Goal: Task Accomplishment & Management: Use online tool/utility

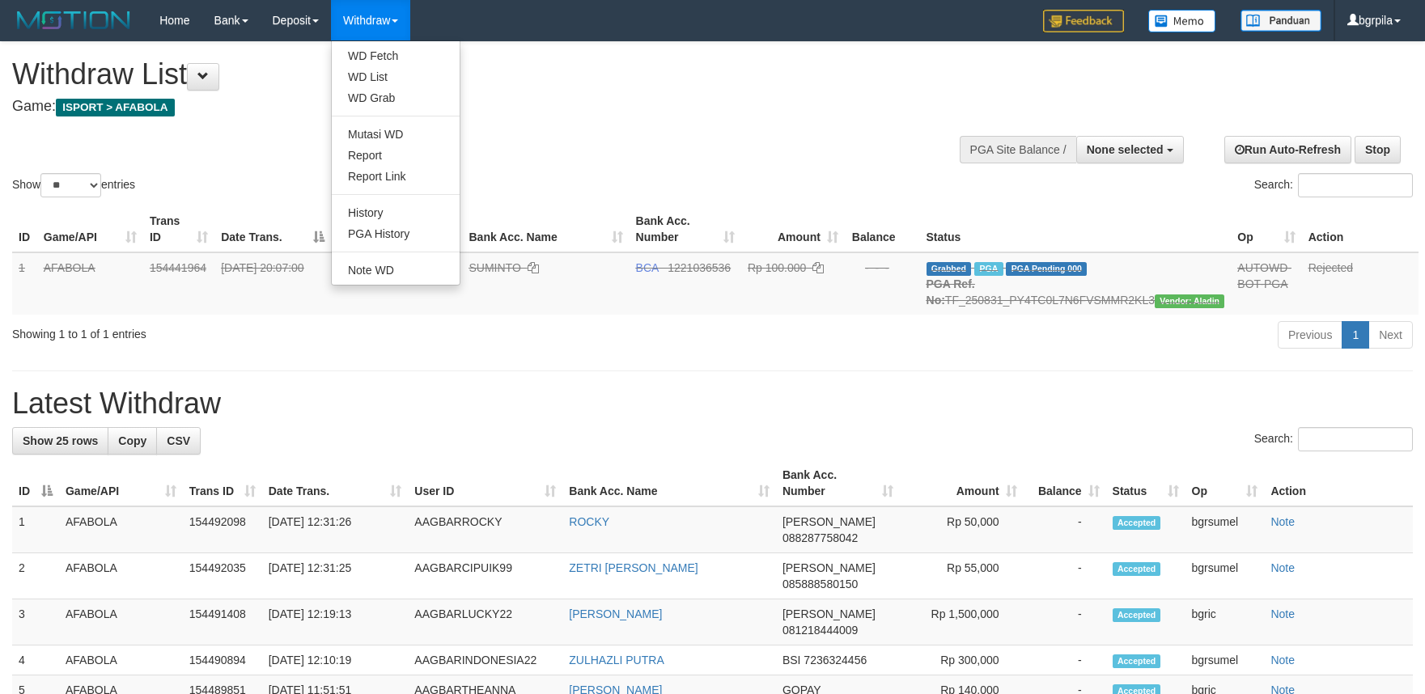
select select
select select "**"
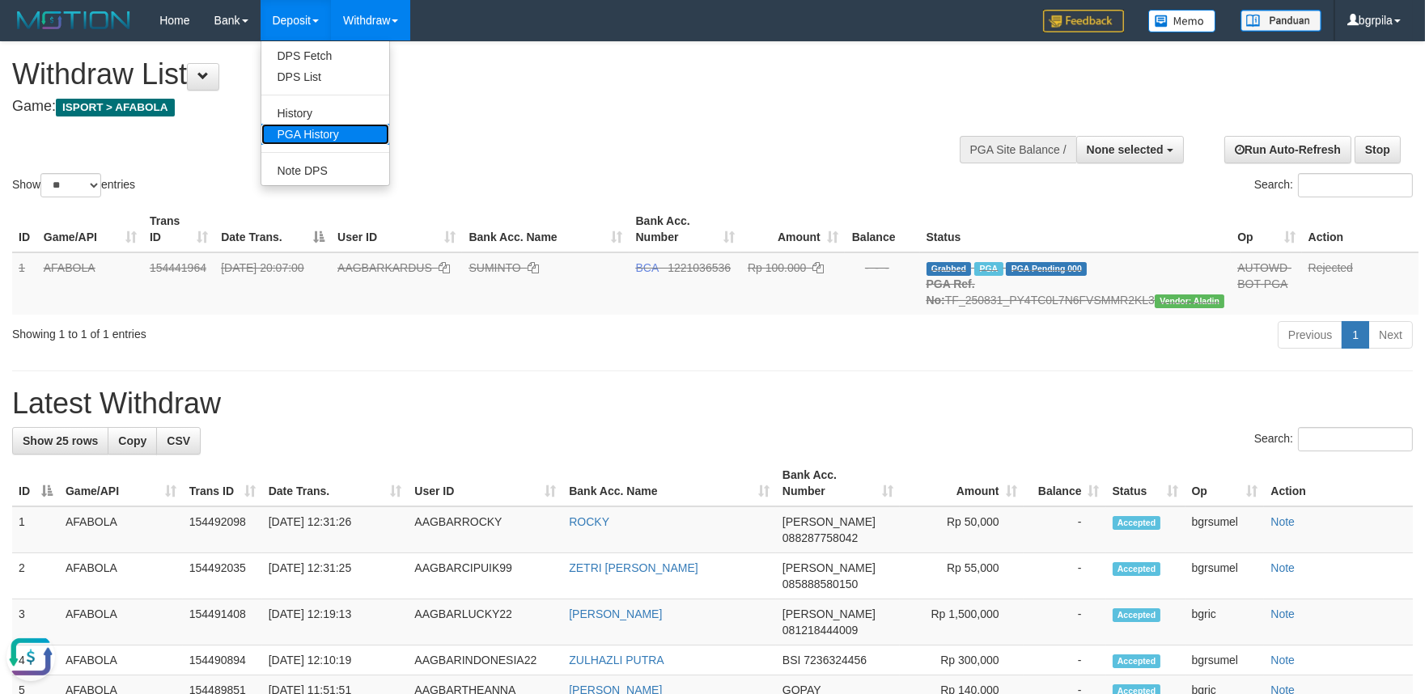
click at [294, 136] on link "PGA History" at bounding box center [325, 134] width 128 height 21
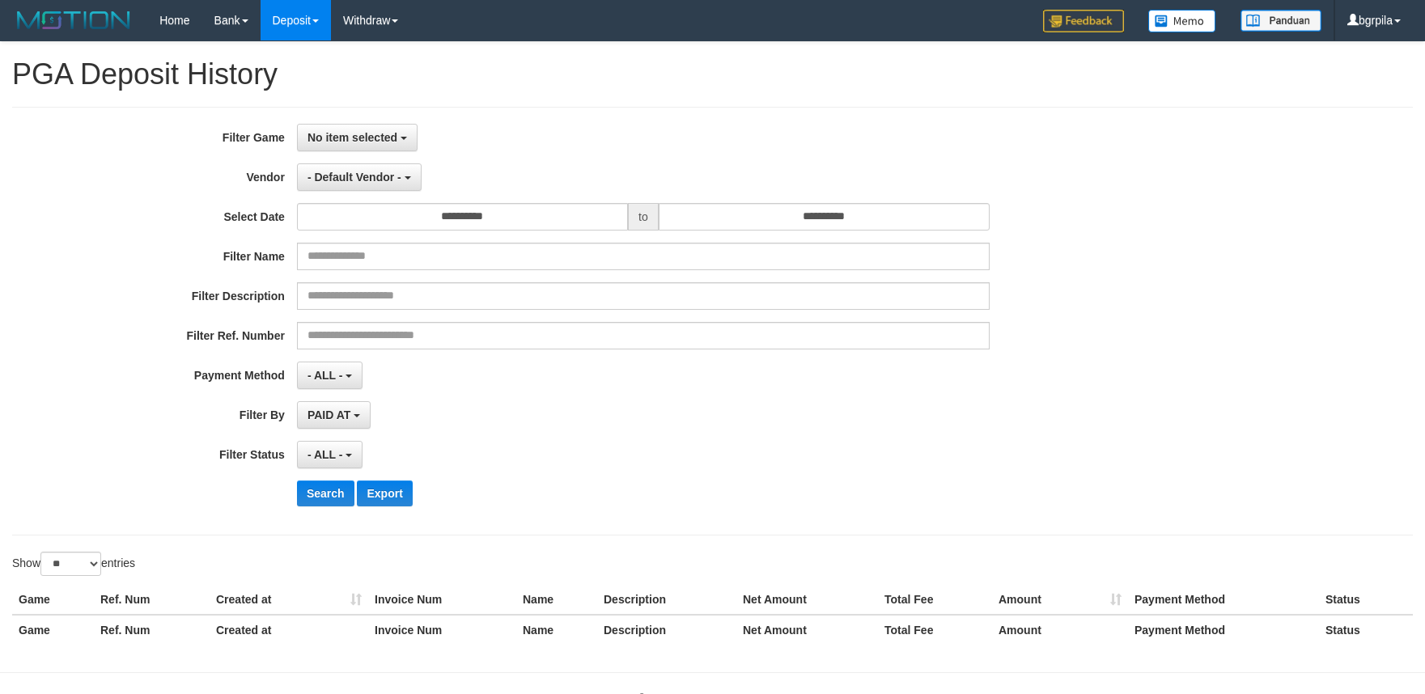
select select
select select "**"
click at [321, 136] on span "No item selected" at bounding box center [353, 137] width 90 height 13
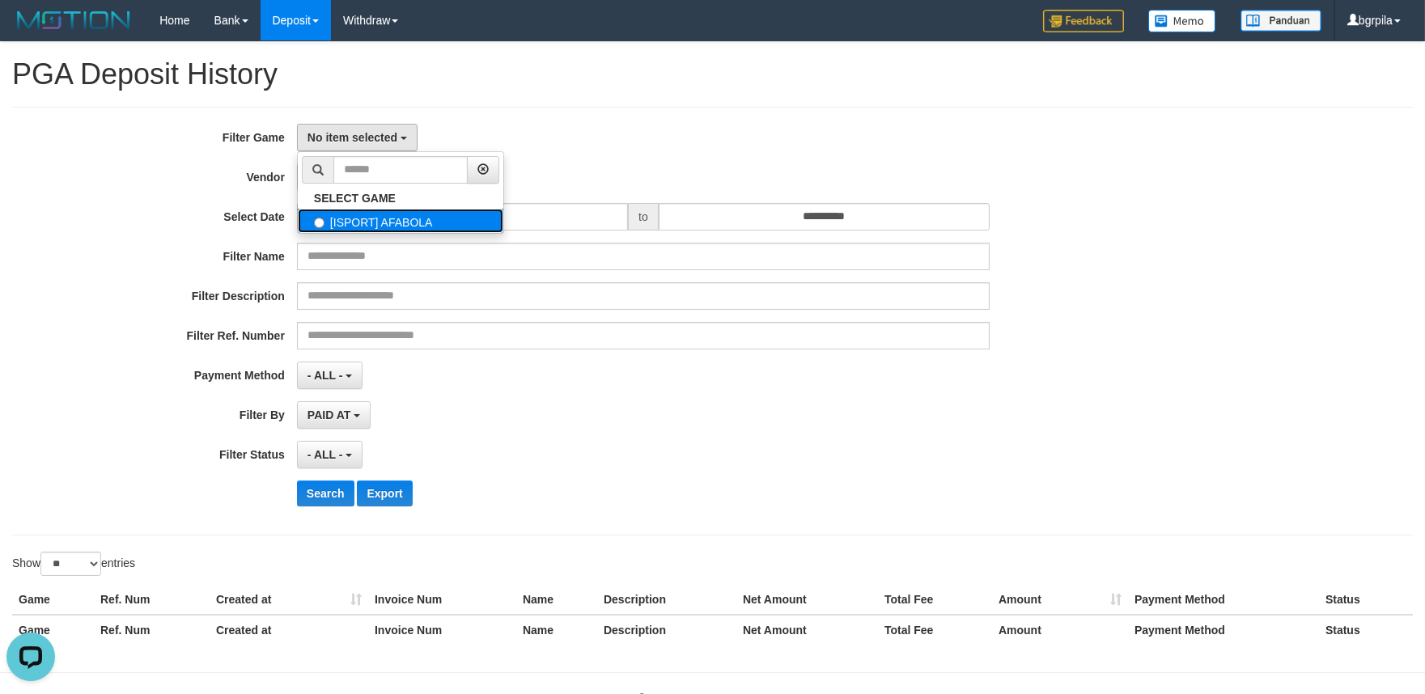
click at [358, 219] on label "[ISPORT] AFABOLA" at bounding box center [401, 221] width 206 height 24
select select "****"
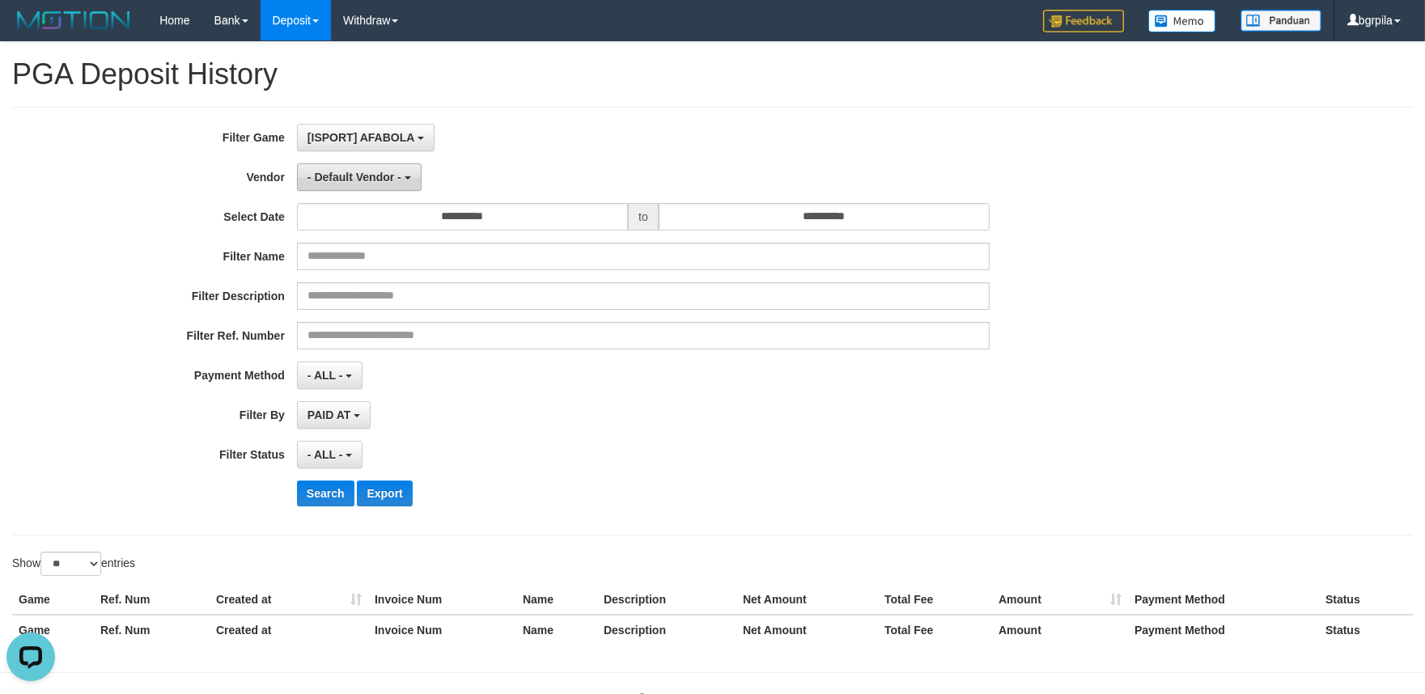
click at [362, 181] on span "- Default Vendor -" at bounding box center [355, 177] width 94 height 13
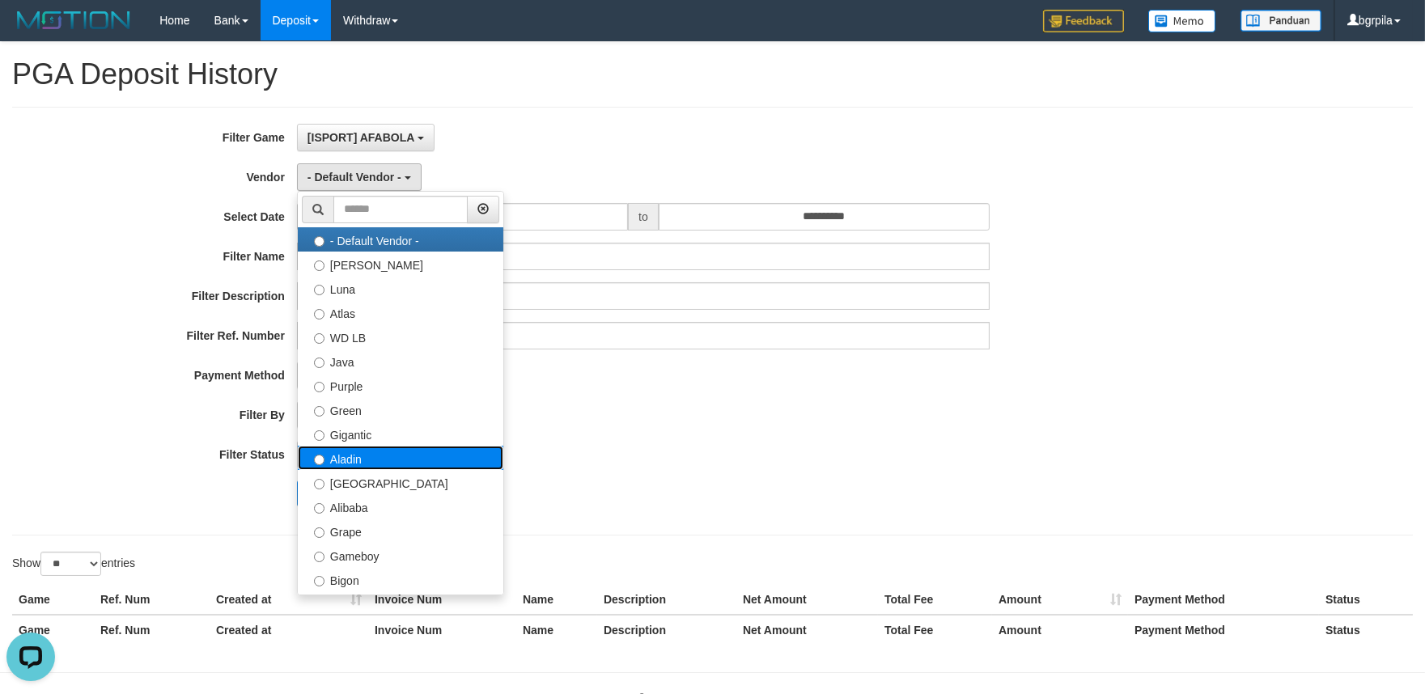
click at [392, 447] on label "Aladin" at bounding box center [401, 458] width 206 height 24
select select "**********"
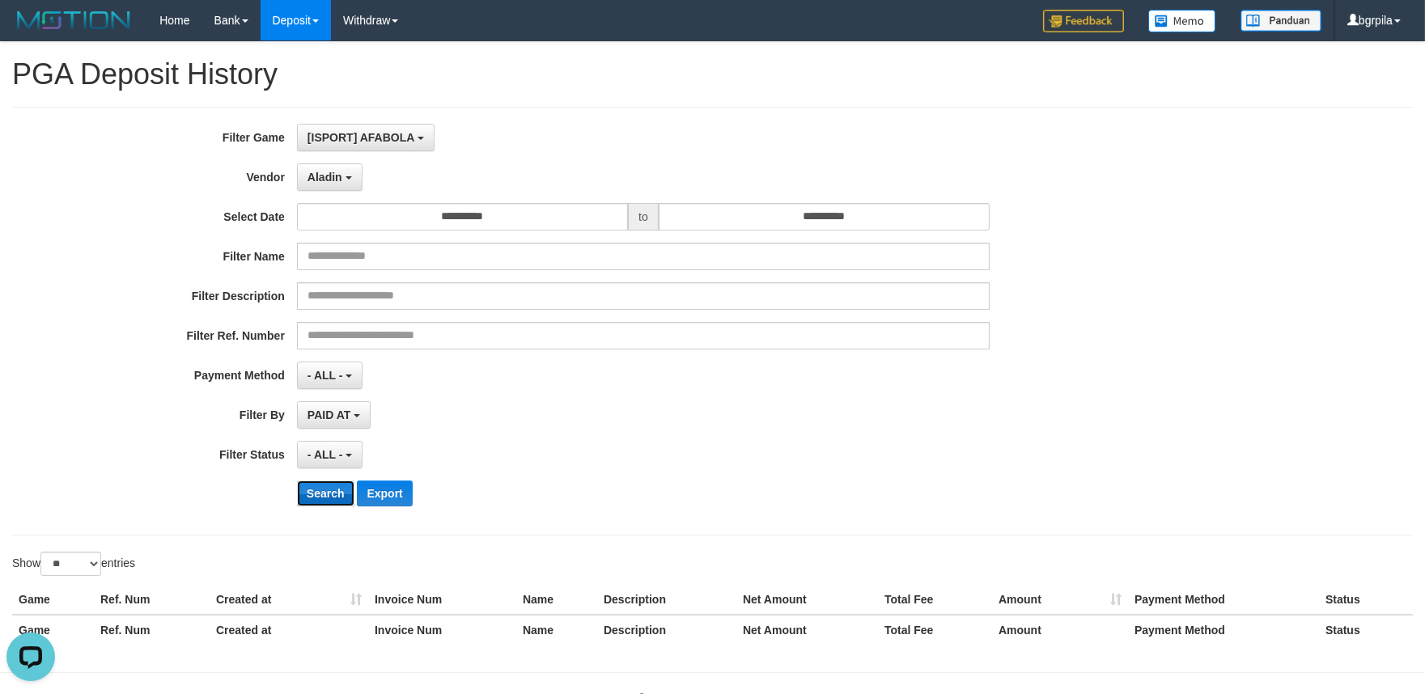
click at [320, 490] on button "Search" at bounding box center [325, 494] width 57 height 26
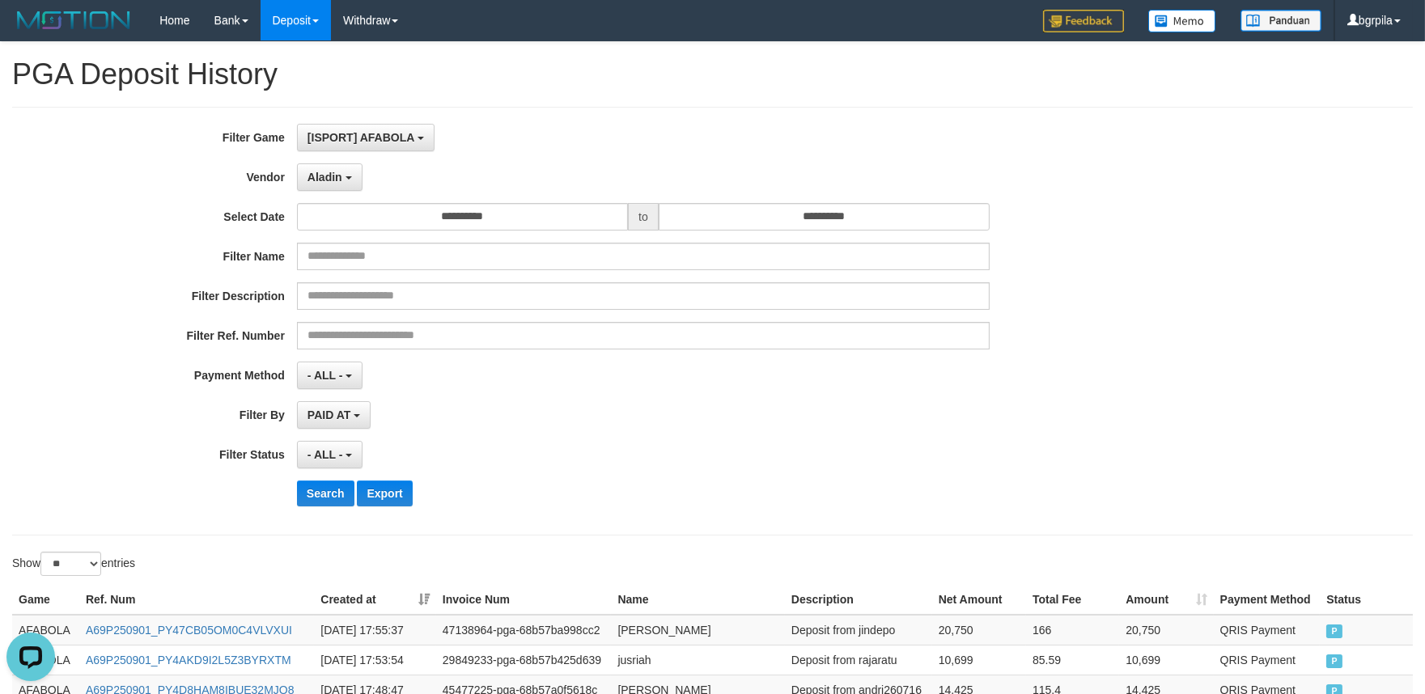
click at [410, 602] on th "Created at" at bounding box center [375, 600] width 122 height 30
click at [313, 502] on button "Search" at bounding box center [325, 494] width 57 height 26
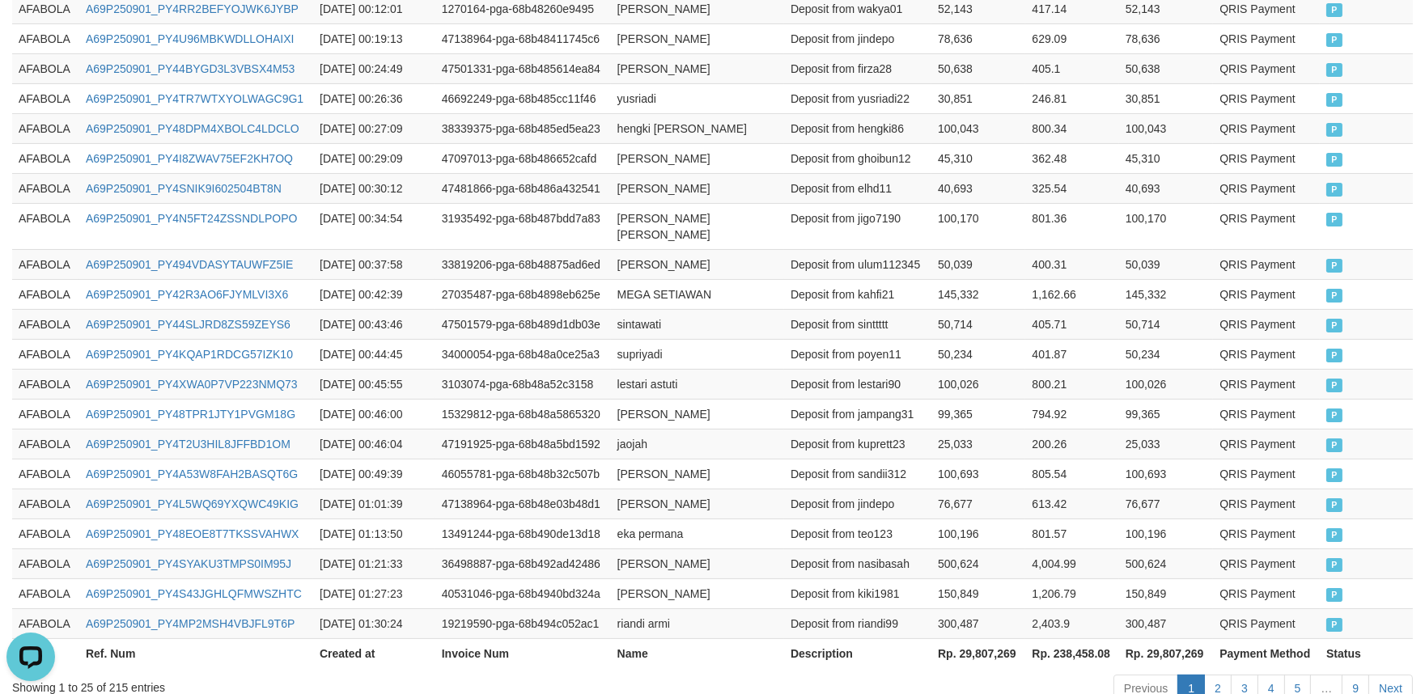
scroll to position [830, 0]
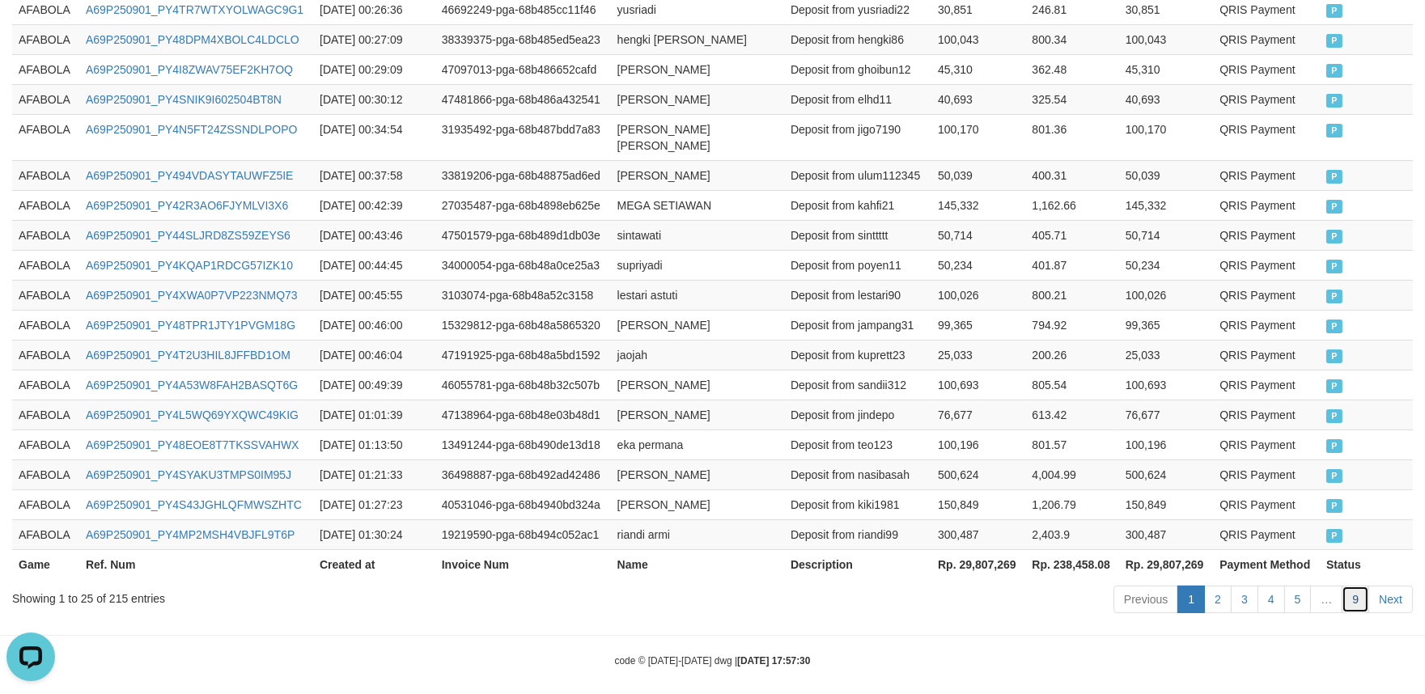
click at [1362, 586] on link "9" at bounding box center [1356, 600] width 28 height 28
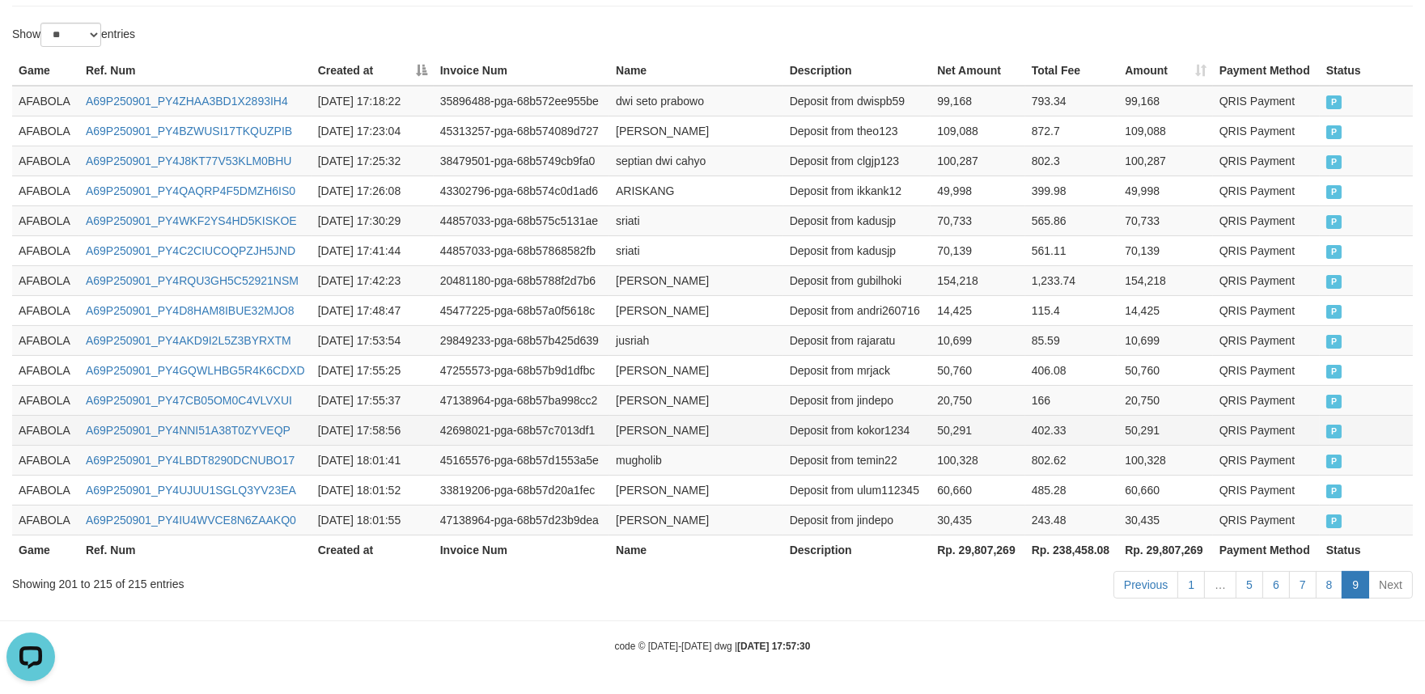
click at [710, 416] on td "aulia hayati" at bounding box center [696, 430] width 174 height 30
click at [1034, 380] on td "406.08" at bounding box center [1073, 370] width 94 height 30
click at [1326, 580] on link "8" at bounding box center [1330, 585] width 28 height 28
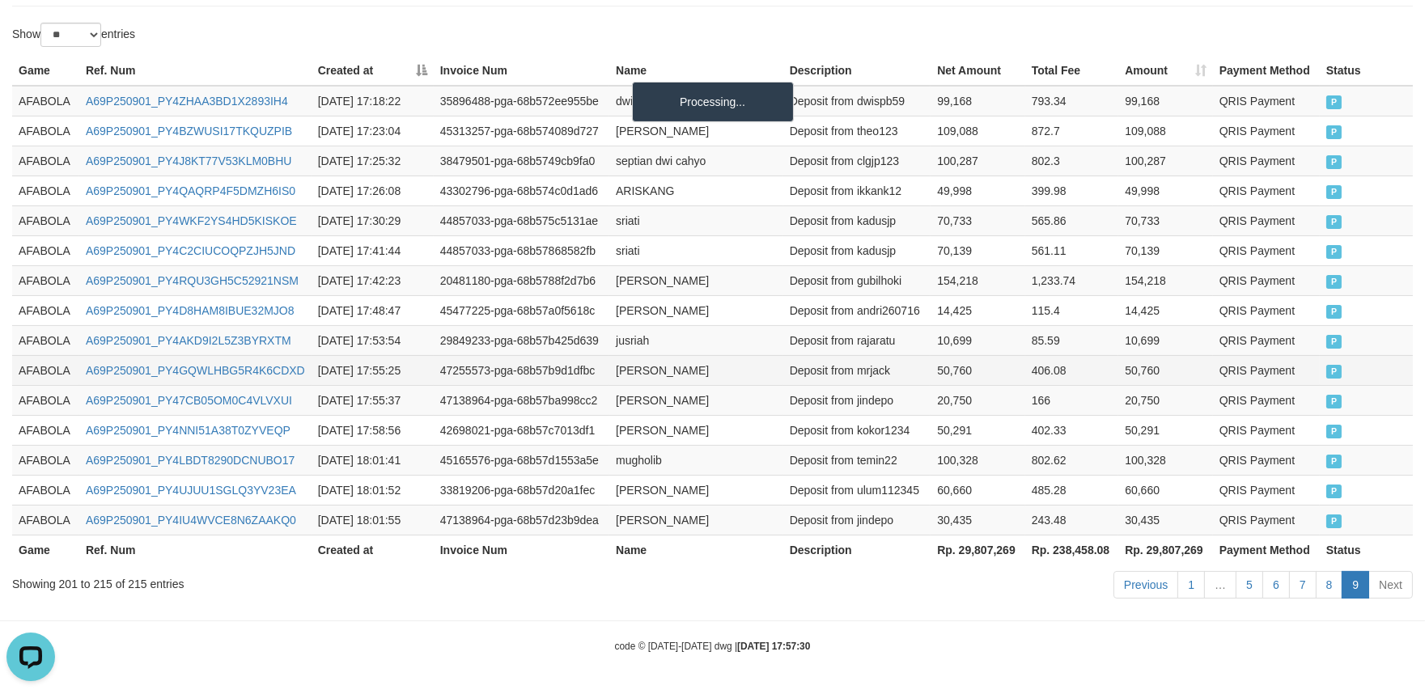
scroll to position [847, 0]
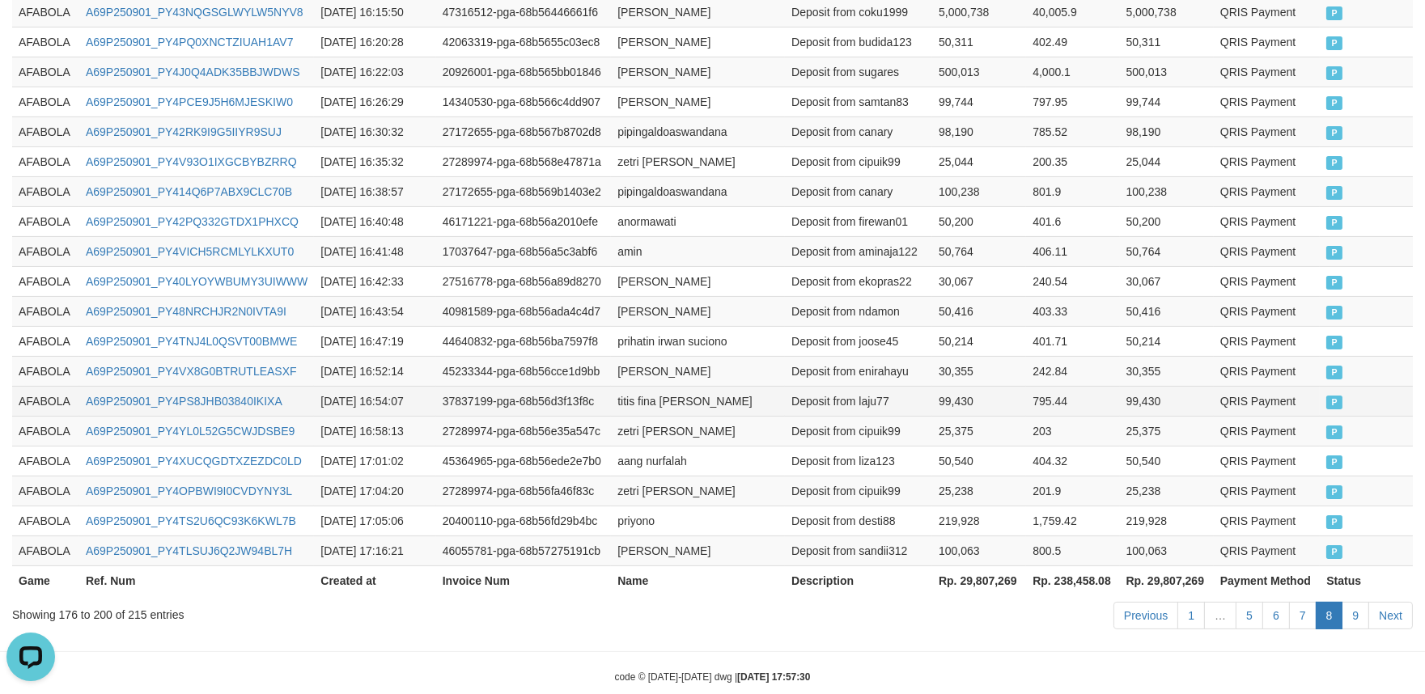
click at [822, 386] on td "Deposit from laju77" at bounding box center [858, 401] width 147 height 30
click at [28, 57] on td "AFABOLA" at bounding box center [45, 72] width 67 height 30
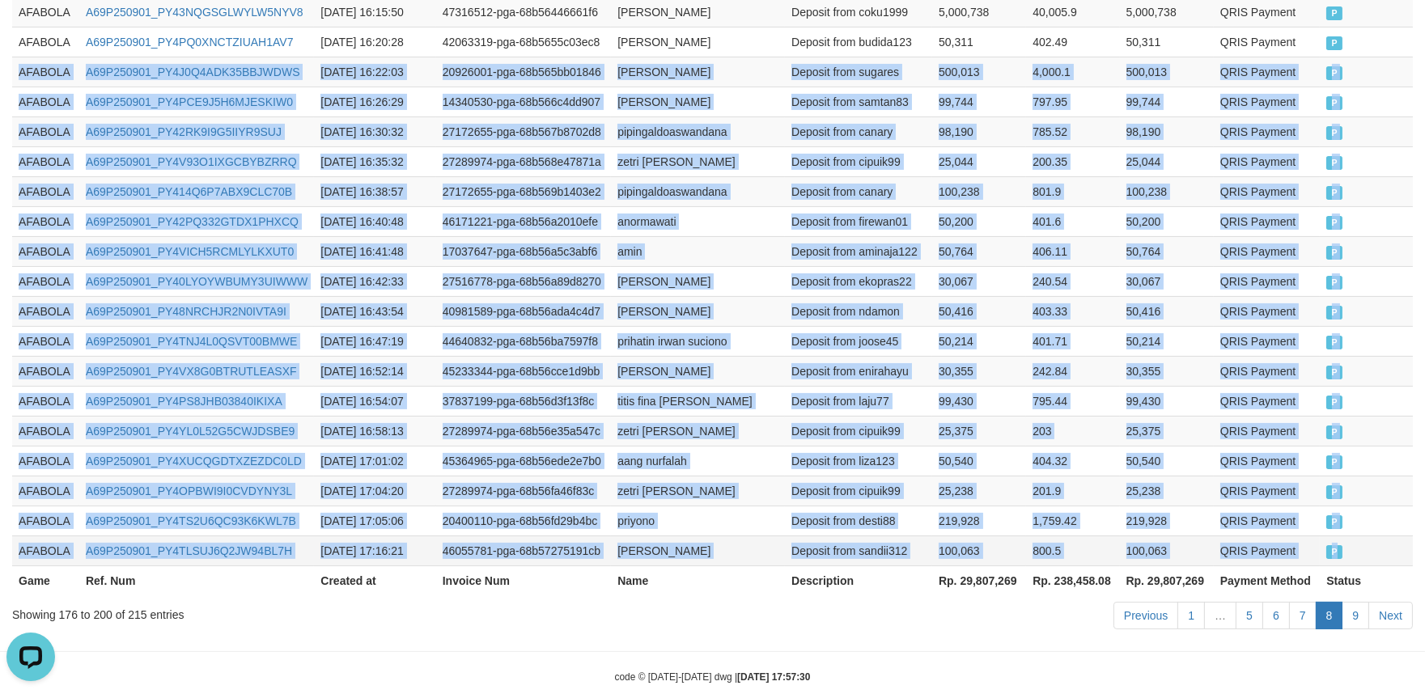
click at [1388, 536] on td "P" at bounding box center [1366, 551] width 93 height 30
copy tbody "AFABOLA A69P250901_PY4J0Q4ADK35BBJWDWS 2025-09-01 16:22:03 20926001-pga-68b565b…"
click at [1352, 602] on link "9" at bounding box center [1356, 616] width 28 height 28
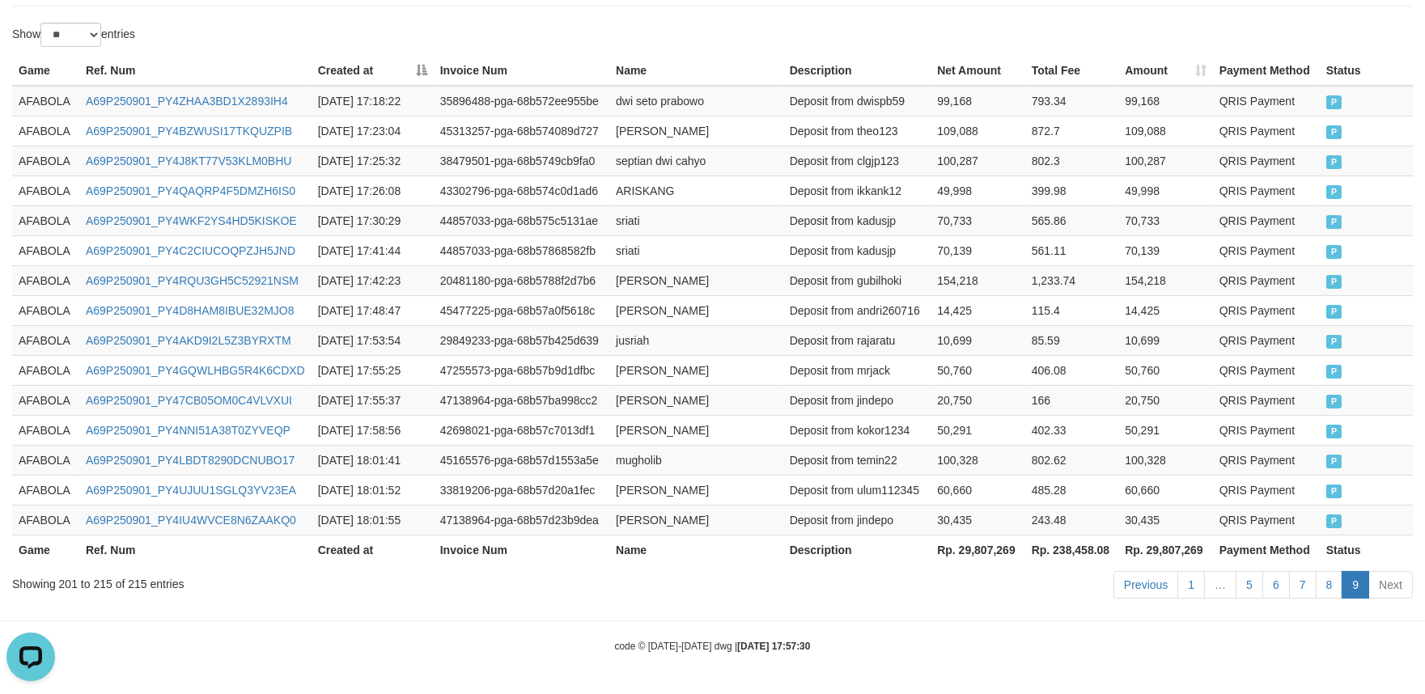
scroll to position [530, 0]
click at [45, 101] on td "AFABOLA" at bounding box center [45, 101] width 67 height 31
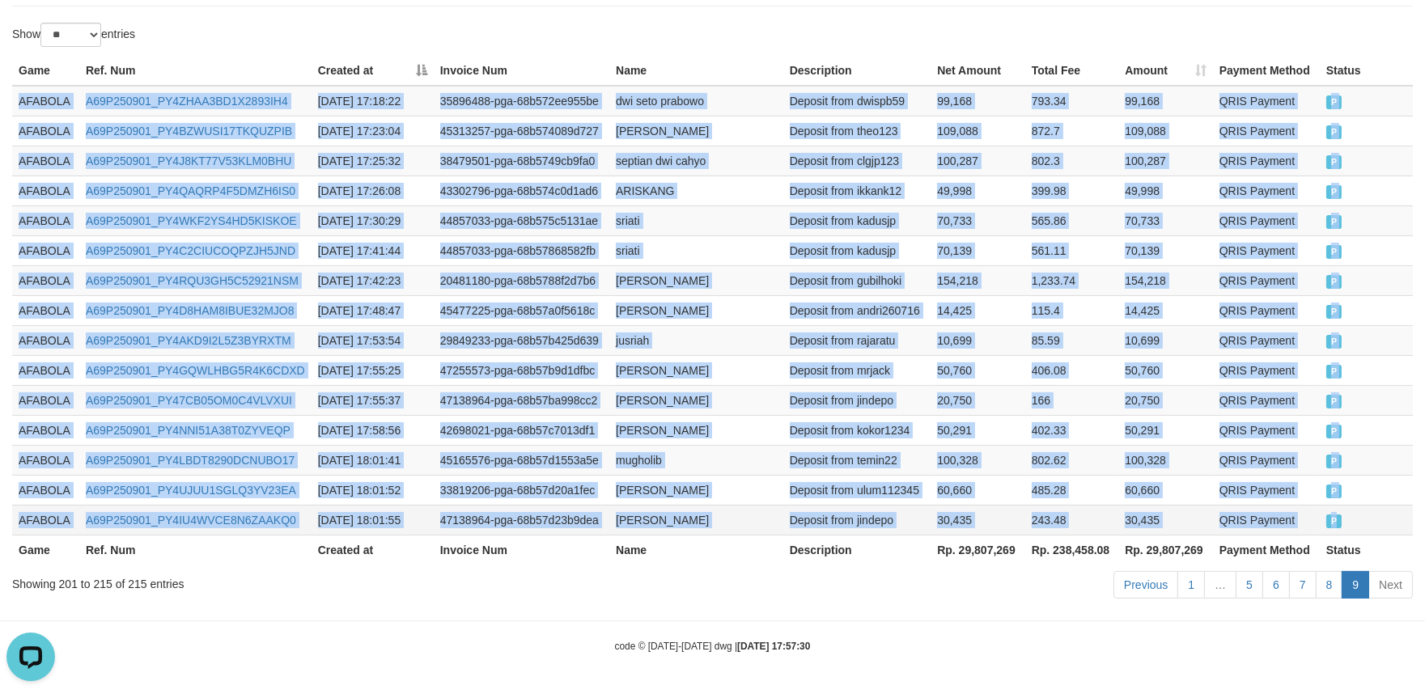
click at [1380, 514] on td "P" at bounding box center [1366, 520] width 93 height 30
copy tbody "AFABOLA A69P250901_PY4ZHAA3BD1X2893IH4 2025-09-01 17:18:22 35896488-pga-68b572e…"
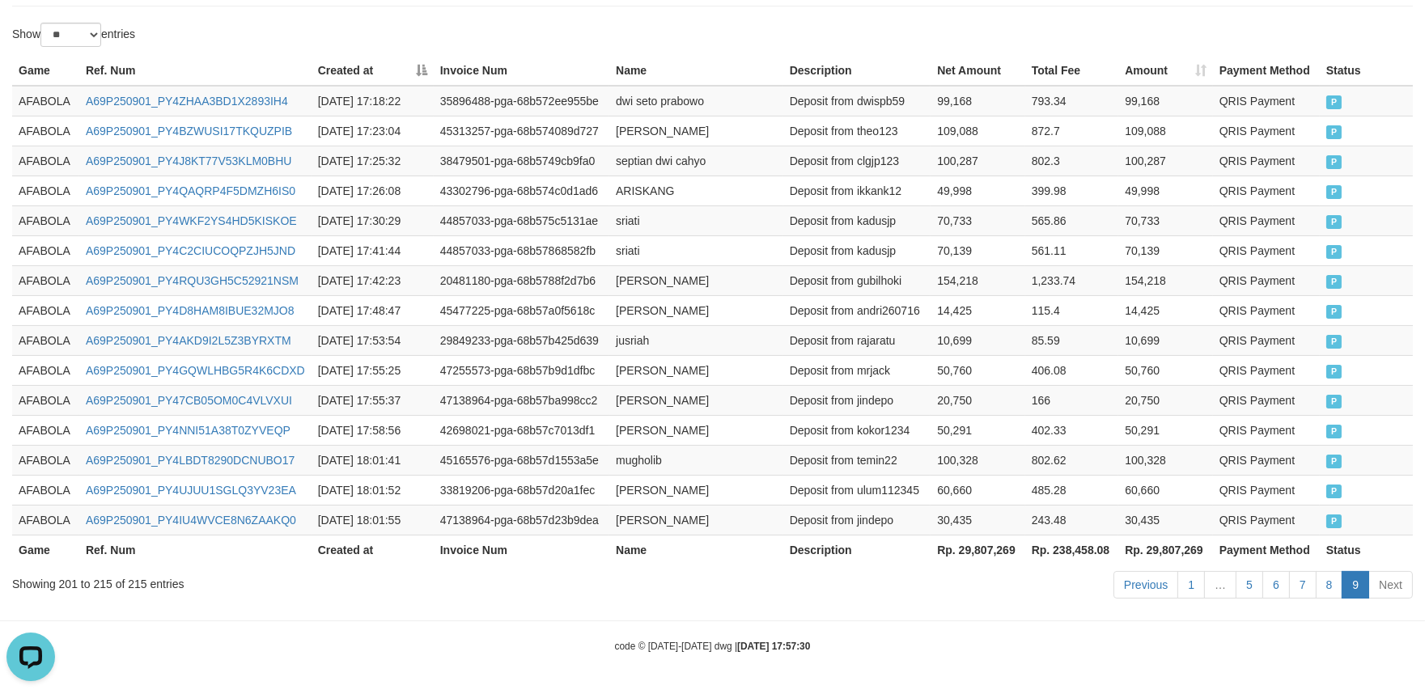
click at [912, 597] on div "Previous 1 … 5 6 7 8 9 Next" at bounding box center [1009, 587] width 807 height 35
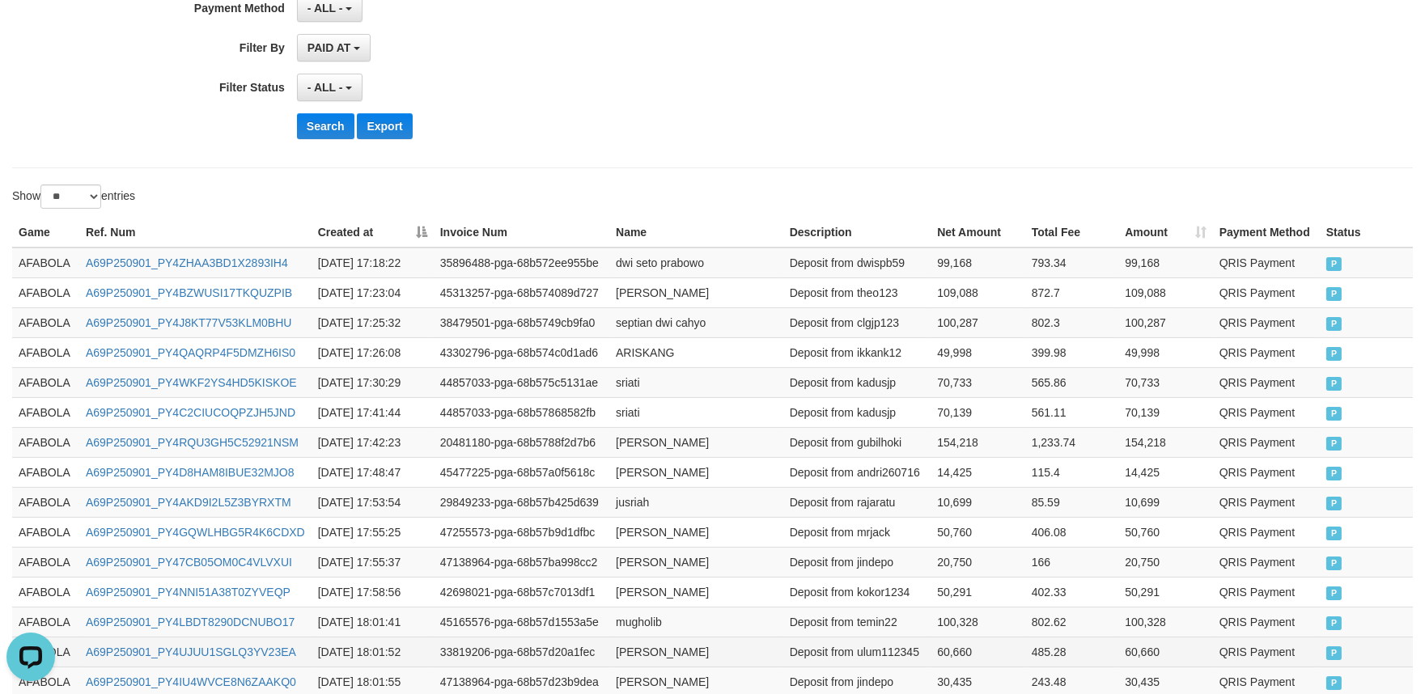
scroll to position [531, 0]
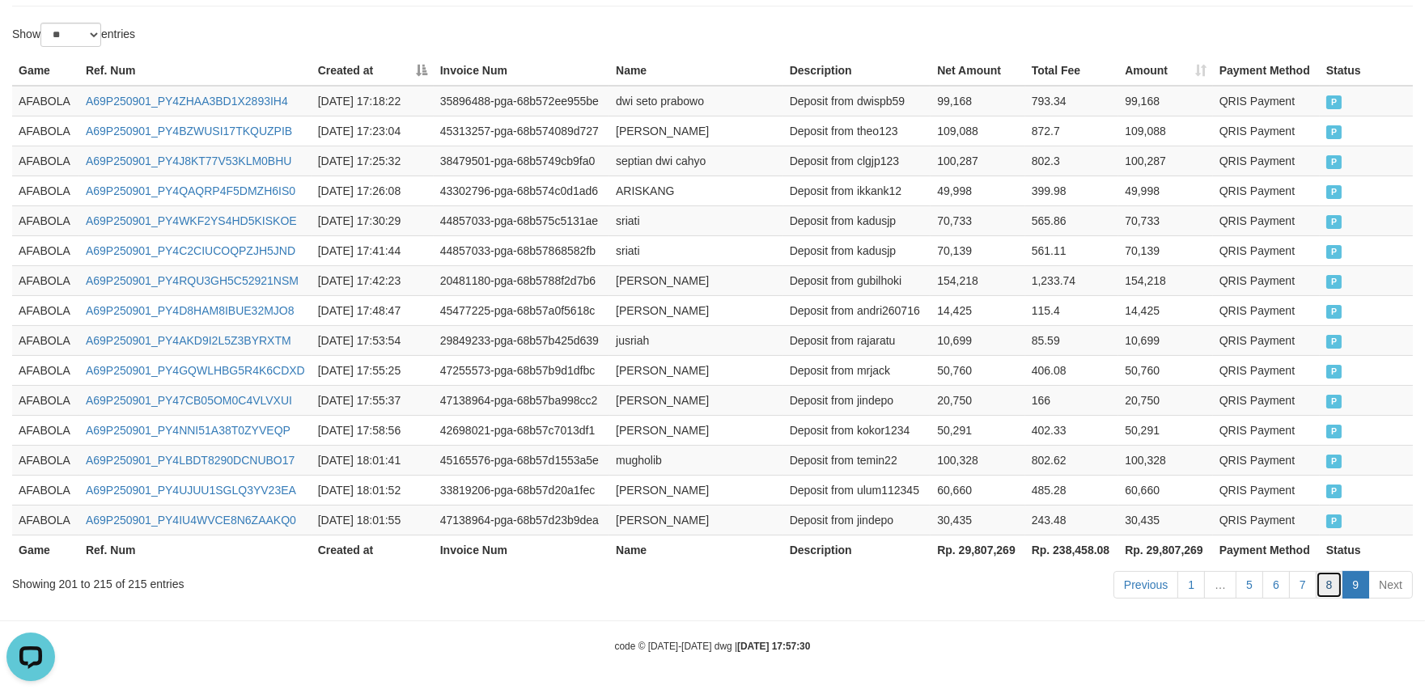
click at [1334, 584] on link "8" at bounding box center [1330, 585] width 28 height 28
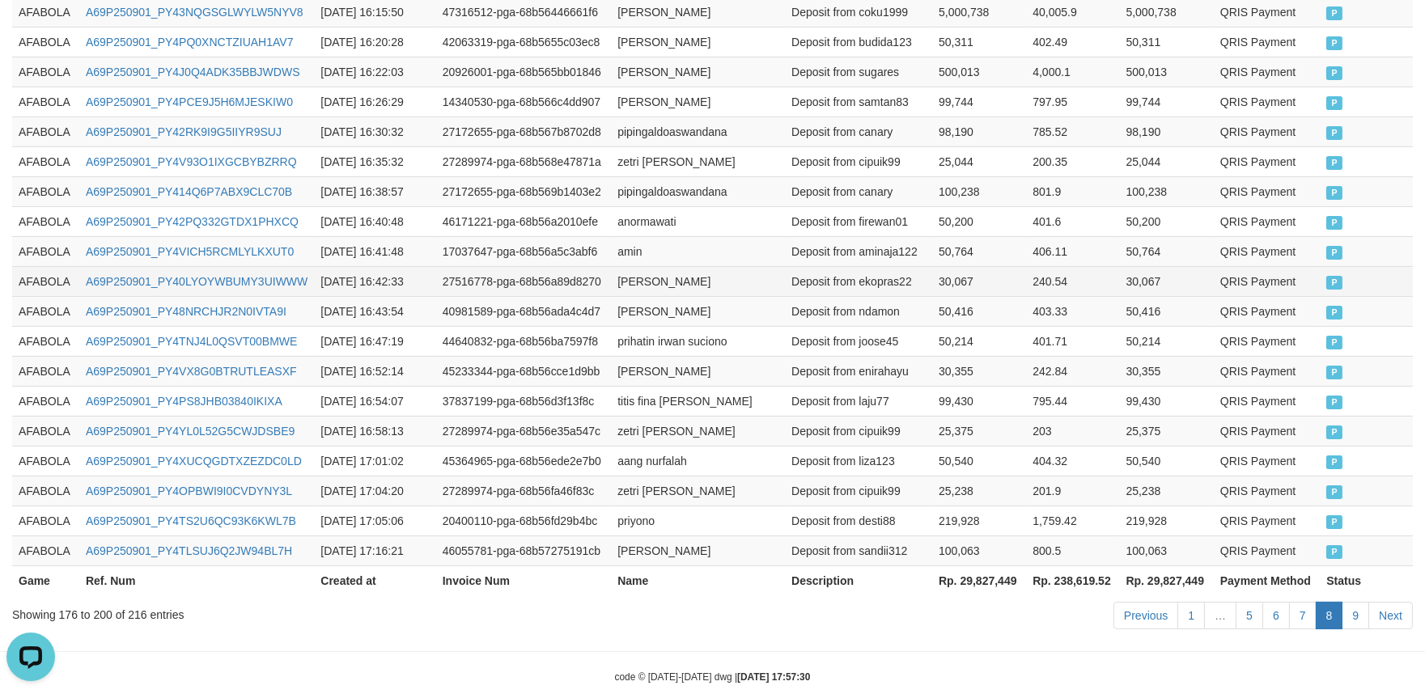
click at [939, 266] on td "30,067" at bounding box center [979, 281] width 94 height 30
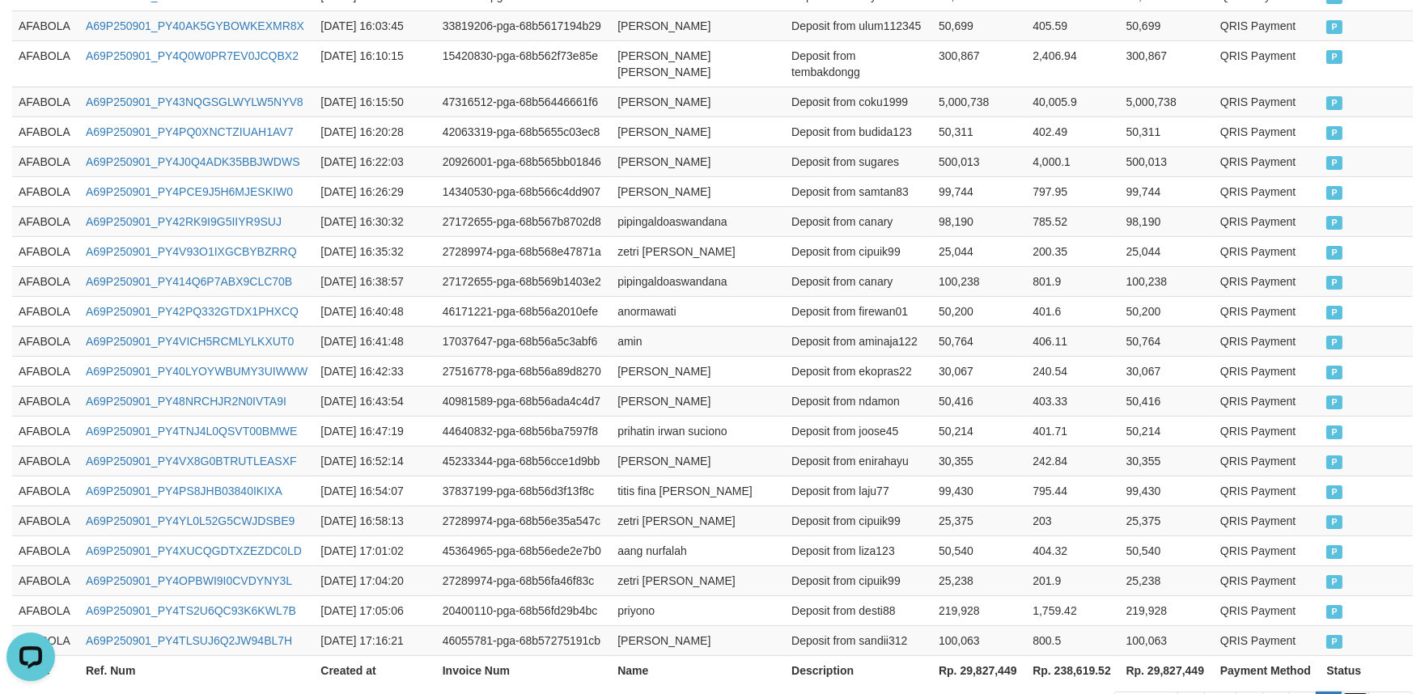
click at [1357, 692] on link "9" at bounding box center [1356, 706] width 28 height 28
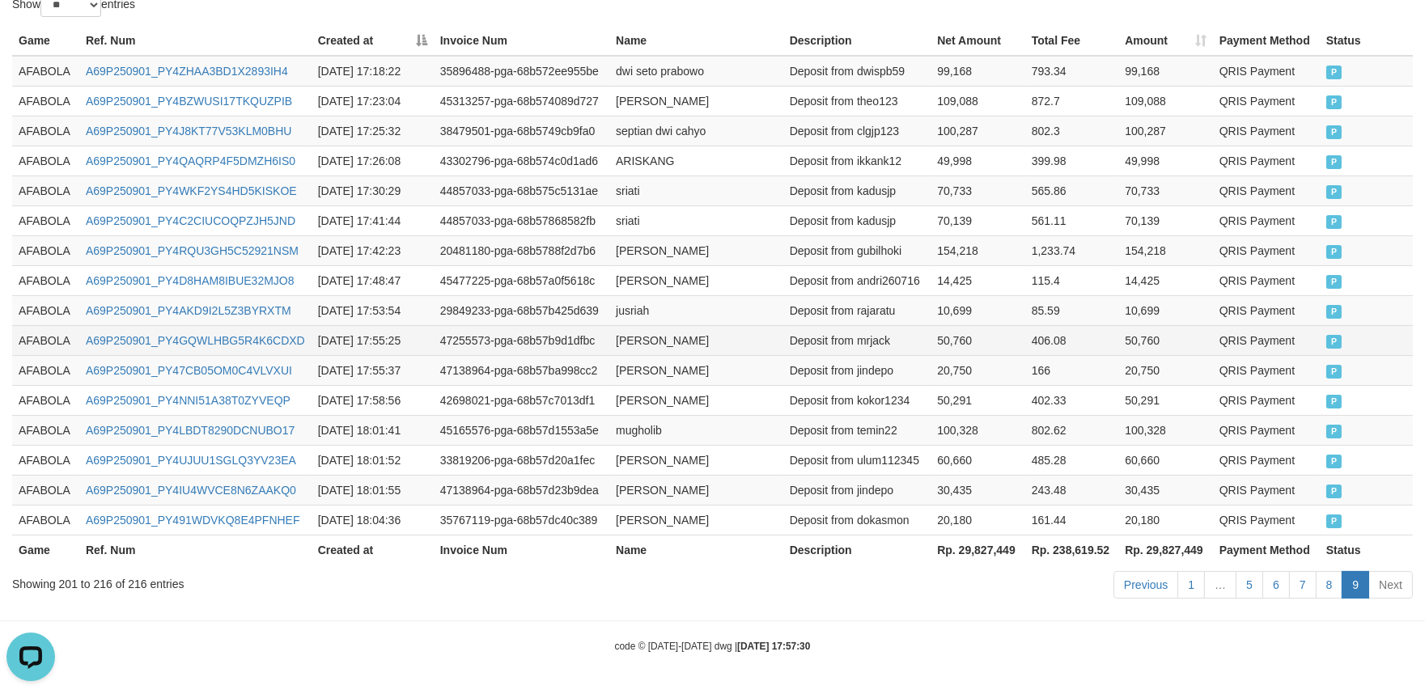
scroll to position [470, 0]
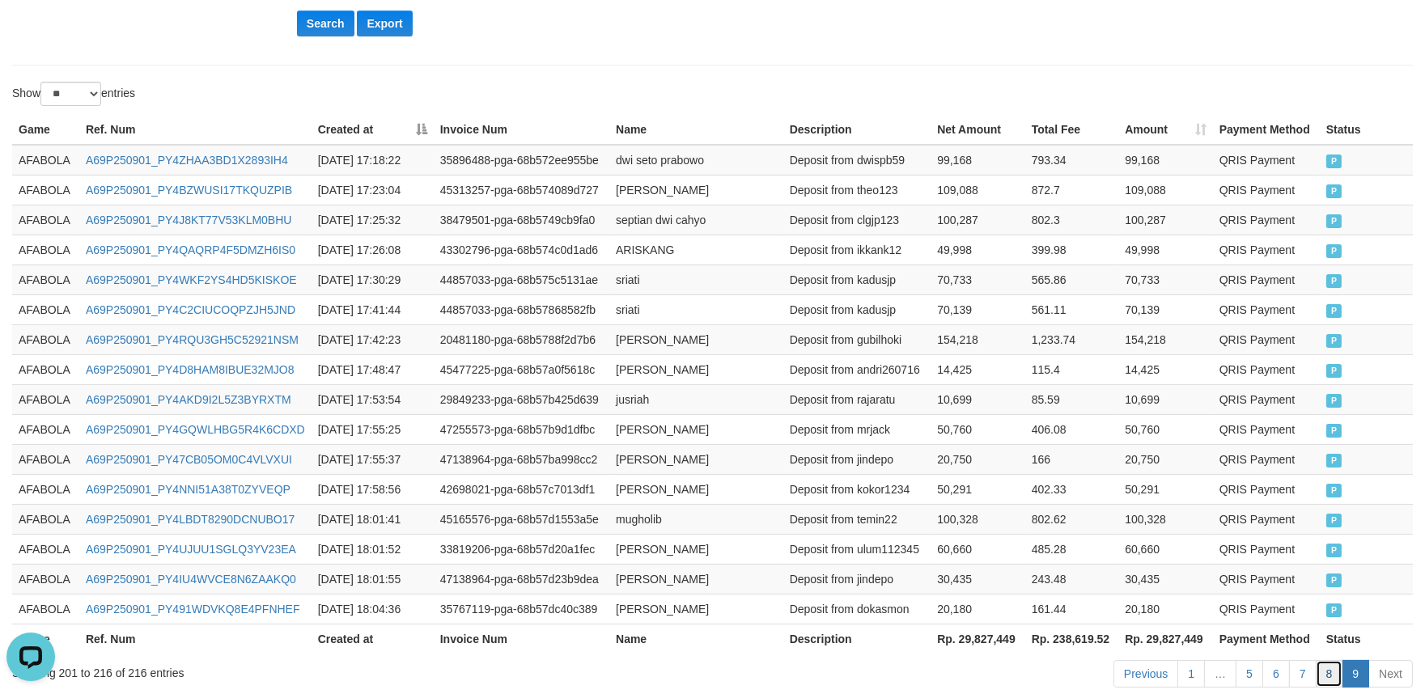
click at [1327, 673] on link "8" at bounding box center [1330, 674] width 28 height 28
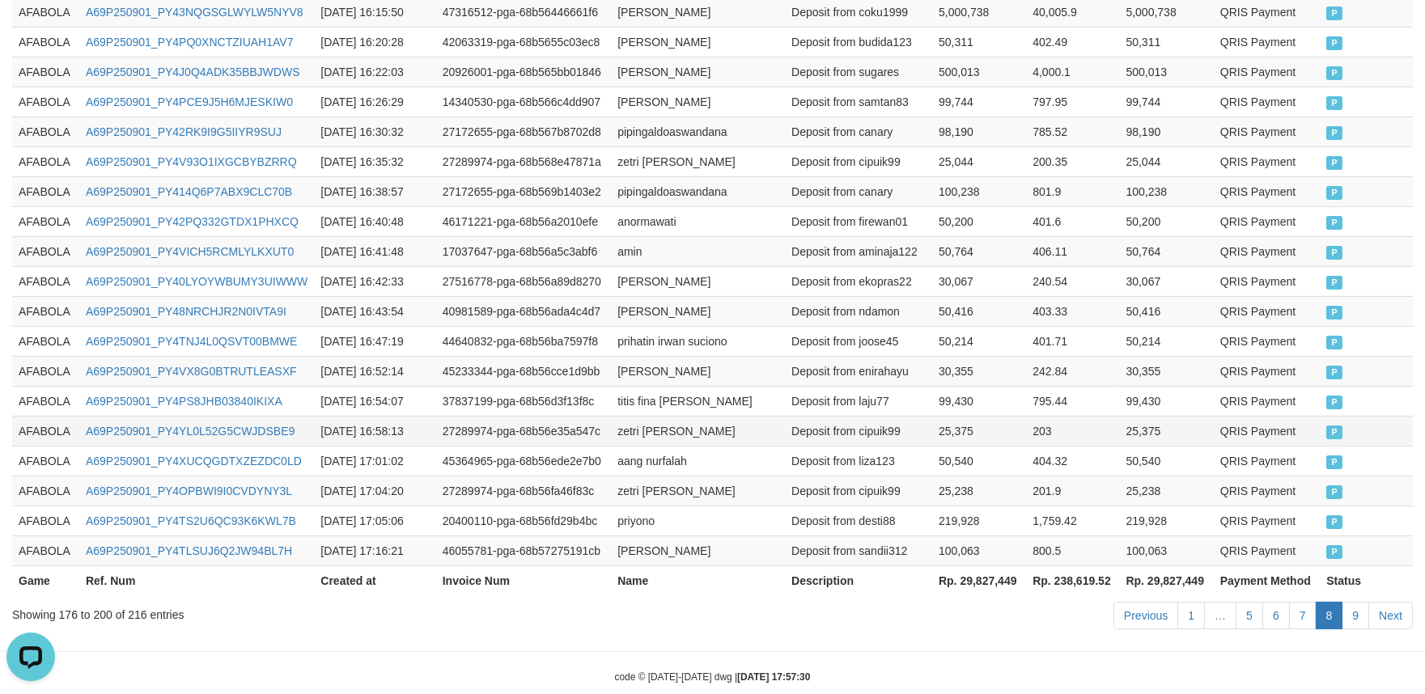
click at [904, 416] on td "Deposit from cipuik99" at bounding box center [858, 431] width 147 height 30
click at [1346, 602] on link "9" at bounding box center [1356, 616] width 28 height 28
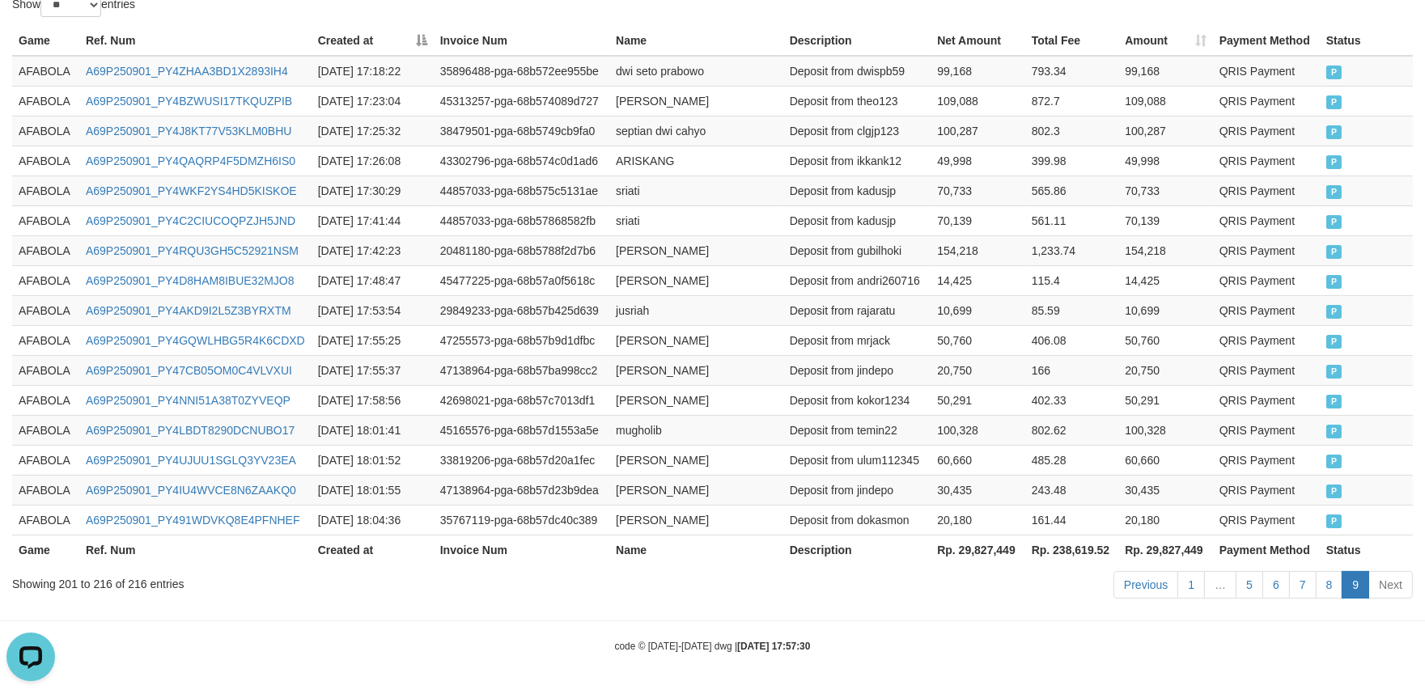
scroll to position [560, 0]
click at [894, 529] on td "Deposit from dokasmon" at bounding box center [858, 520] width 148 height 30
copy td "dokasmon"
click at [213, 526] on td "A69P250901_PY491WDVKQ8E4PFNHEF" at bounding box center [195, 520] width 232 height 30
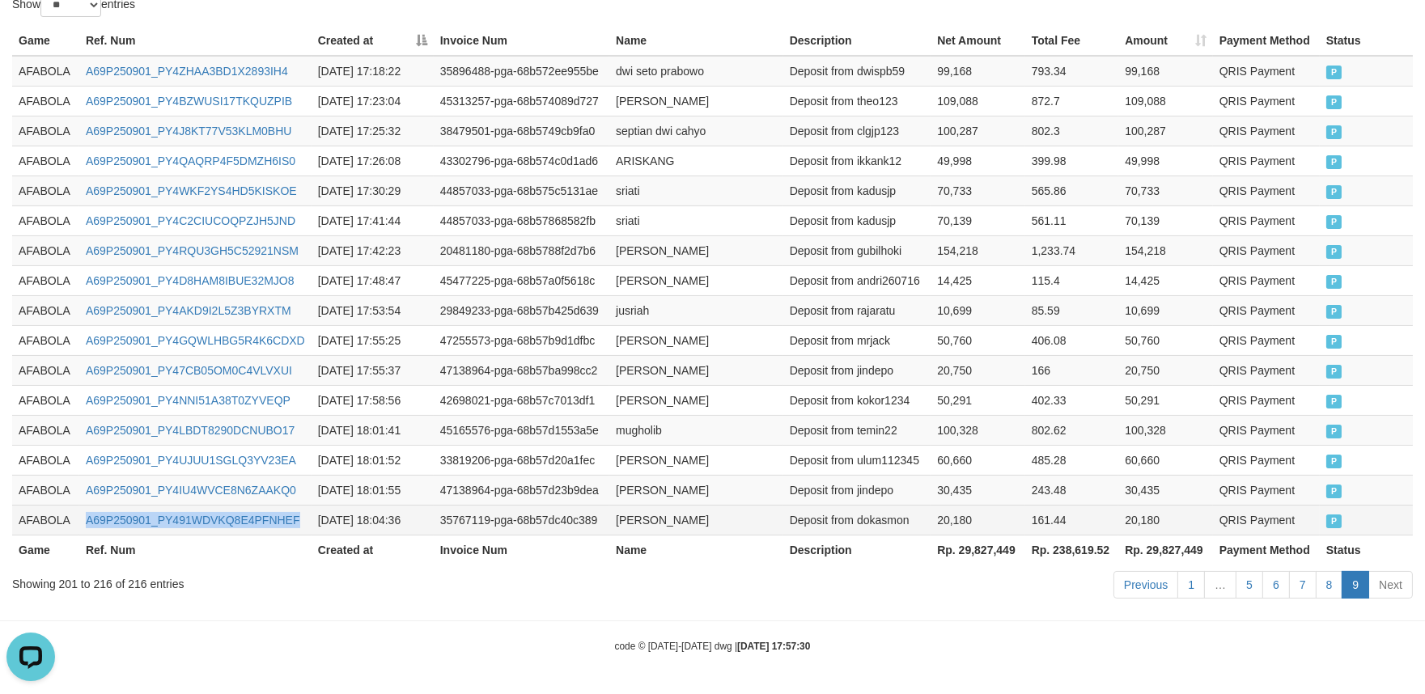
click at [213, 526] on td "A69P250901_PY491WDVKQ8E4PFNHEF" at bounding box center [195, 520] width 232 height 30
copy link "A69P250901_PY491WDVKQ8E4PFNHEF"
click at [675, 522] on td "muhammad febri saputra" at bounding box center [696, 520] width 174 height 30
click at [742, 515] on td "muhammad febri saputra" at bounding box center [696, 520] width 174 height 30
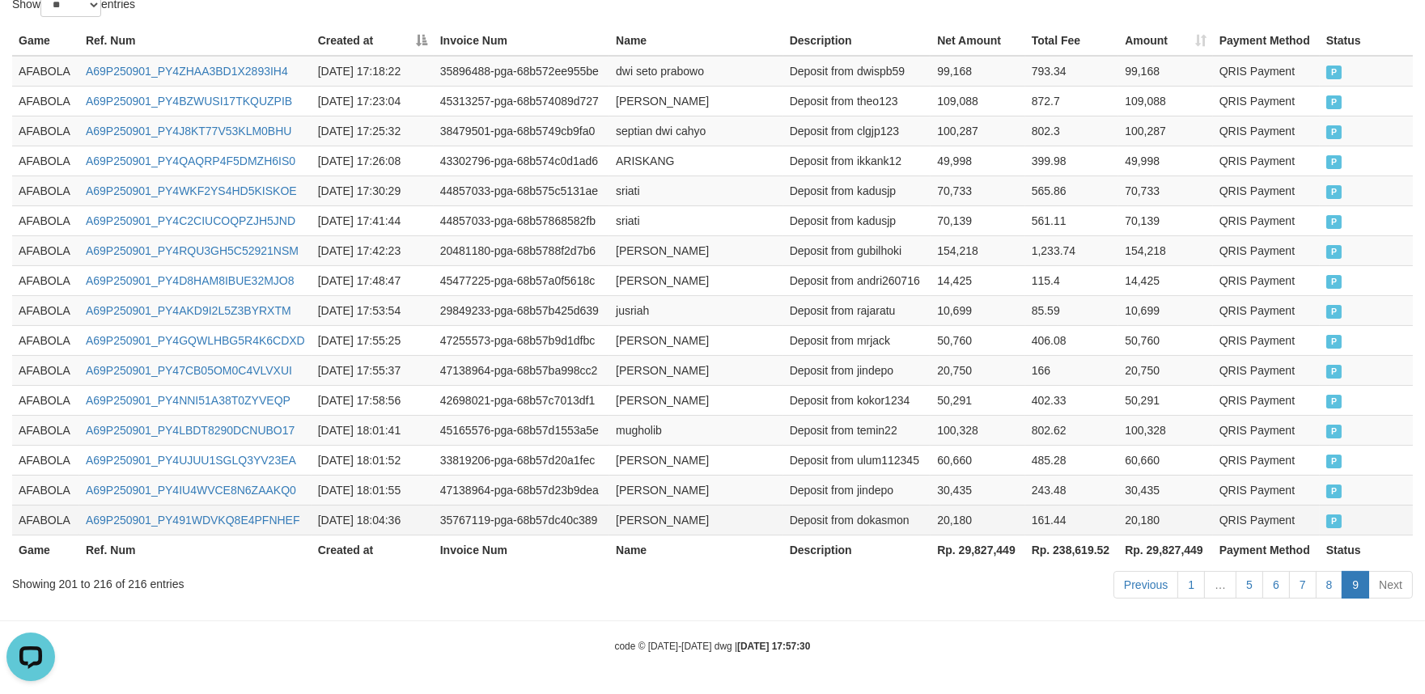
click at [632, 515] on td "muhammad febri saputra" at bounding box center [696, 520] width 174 height 30
drag, startPoint x: 632, startPoint y: 515, endPoint x: 709, endPoint y: 515, distance: 76.9
click at [642, 515] on td "muhammad febri saputra" at bounding box center [696, 520] width 174 height 30
click at [733, 515] on td "muhammad febri saputra" at bounding box center [696, 520] width 174 height 30
copy td "muhammad febri saputra"
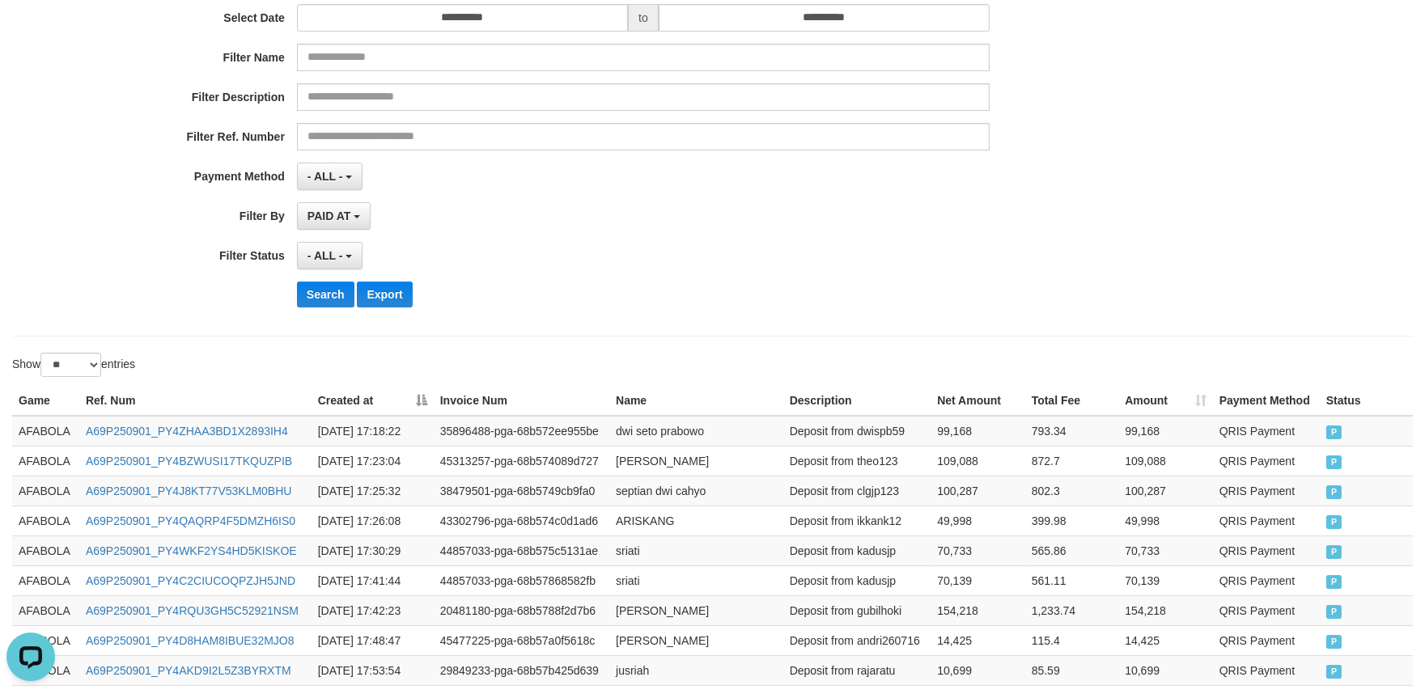
scroll to position [0, 0]
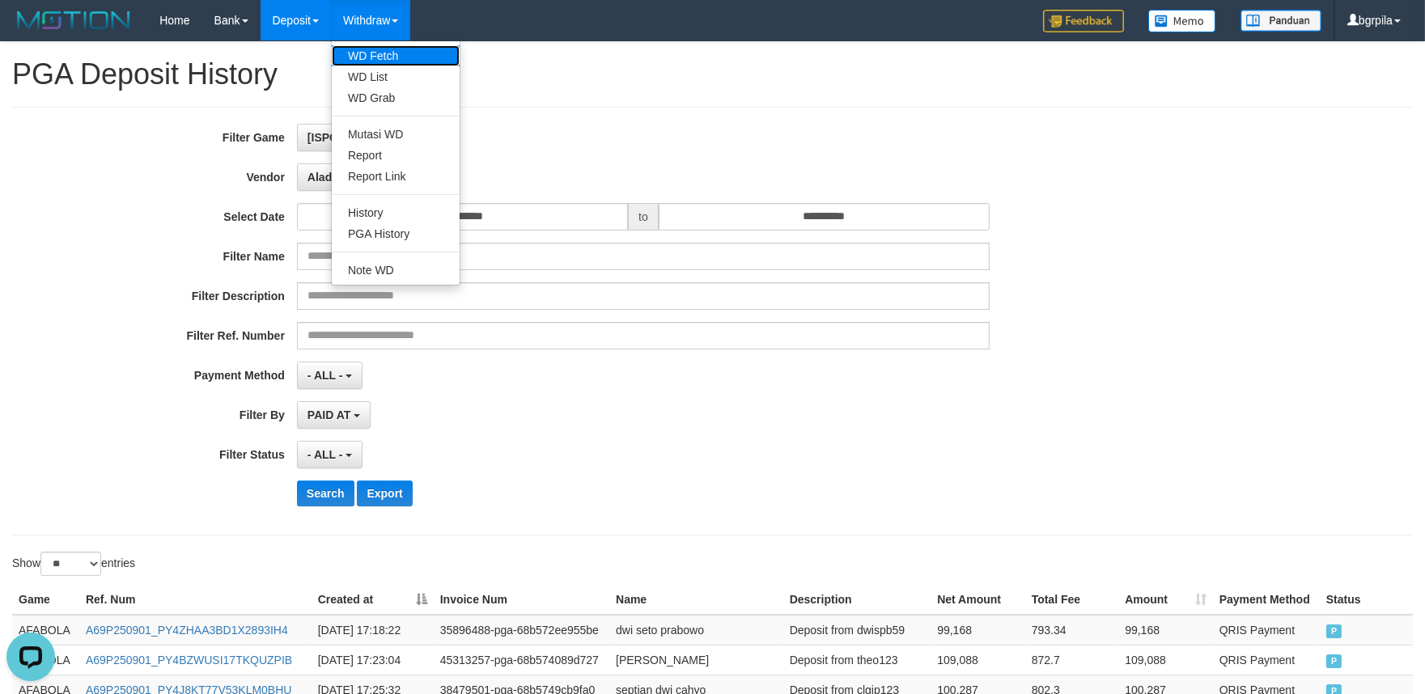
click at [381, 50] on link "WD Fetch" at bounding box center [396, 55] width 128 height 21
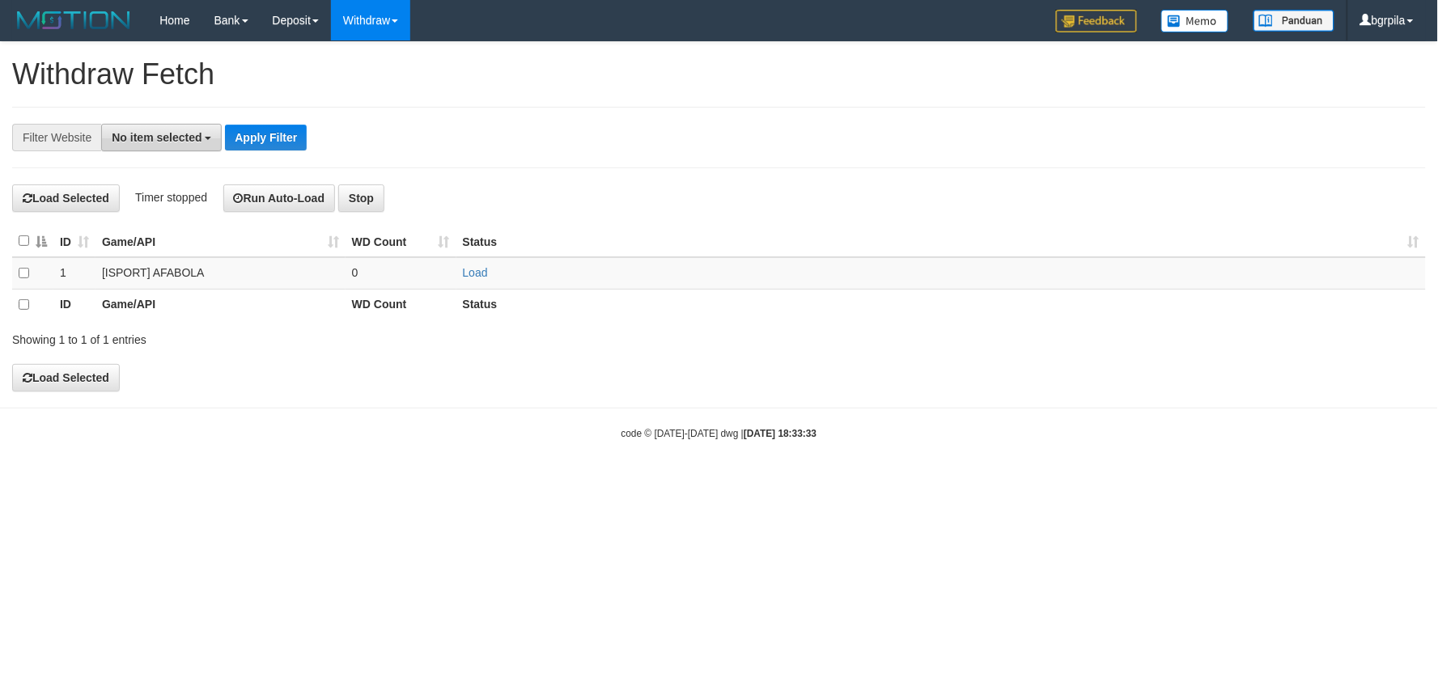
click at [168, 138] on span "No item selected" at bounding box center [157, 137] width 90 height 13
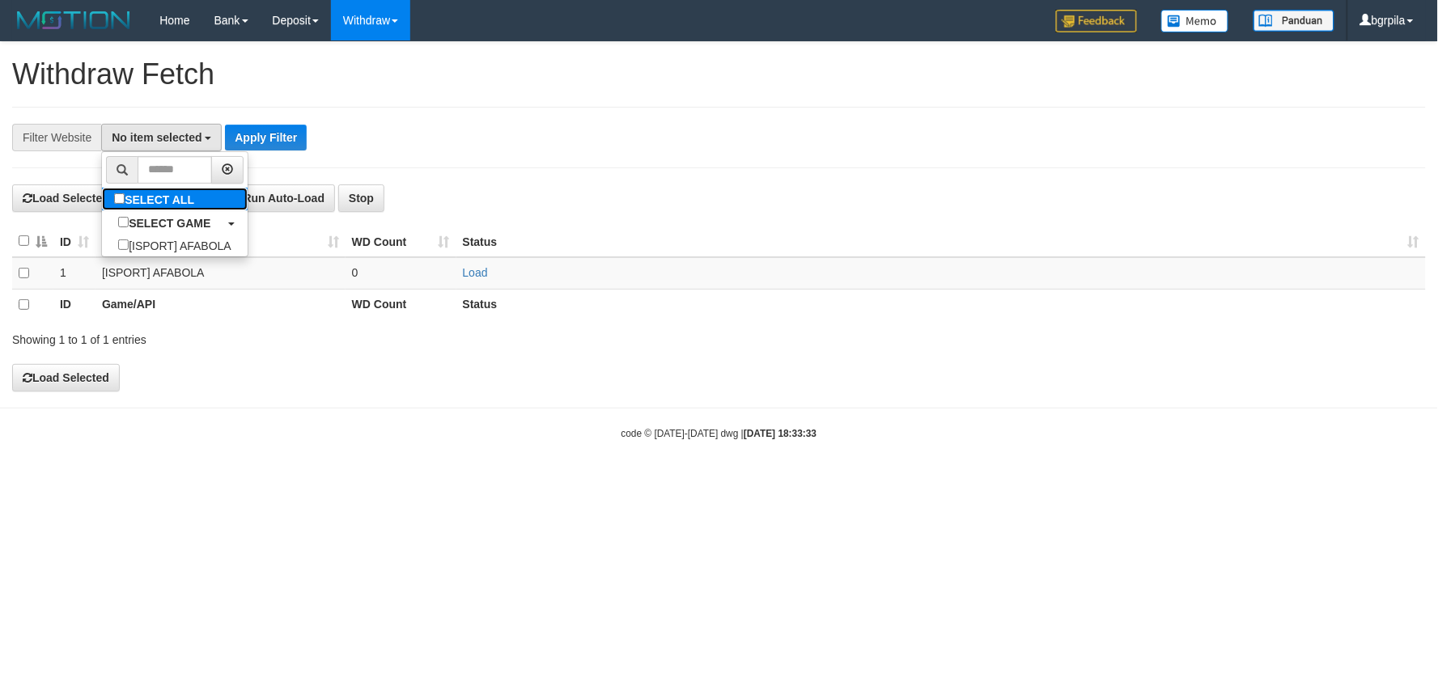
click at [152, 190] on label "SELECT ALL" at bounding box center [156, 199] width 108 height 23
select select "****"
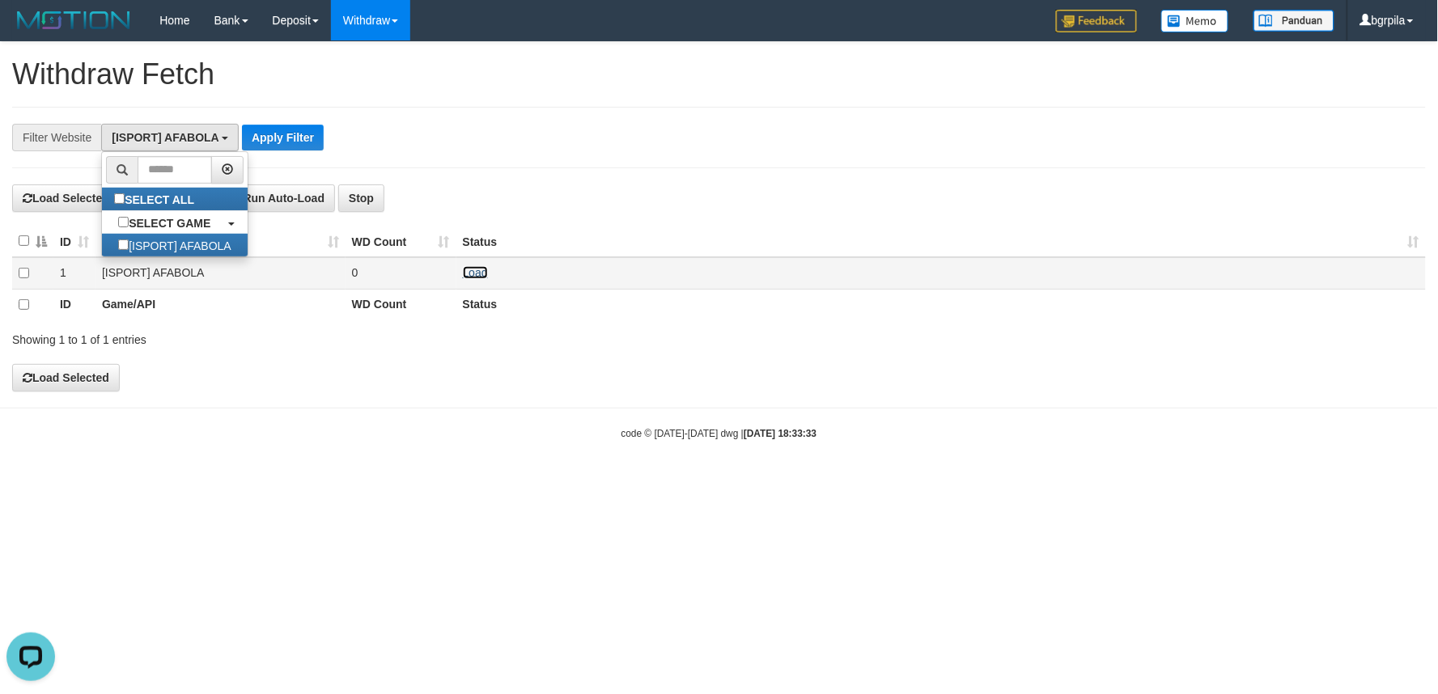
click at [478, 273] on link "Load" at bounding box center [475, 272] width 25 height 13
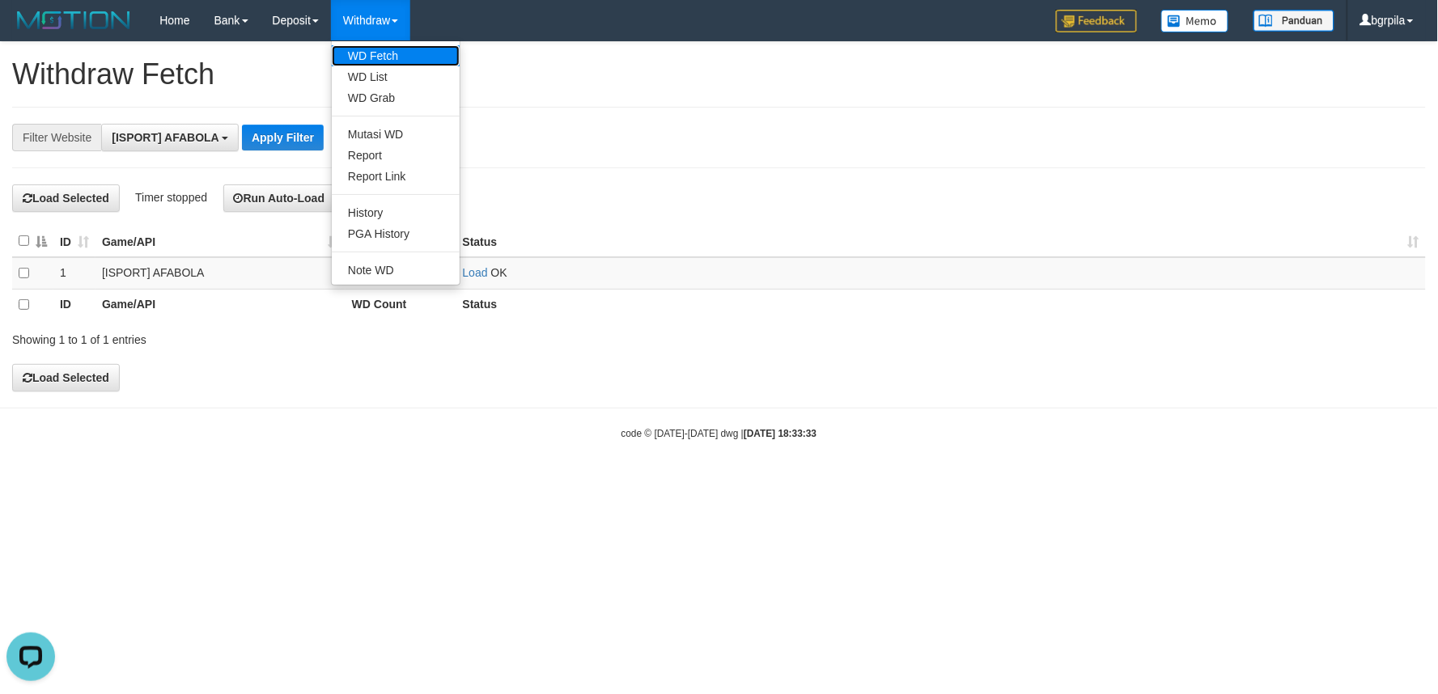
click at [370, 50] on link "WD Fetch" at bounding box center [396, 55] width 128 height 21
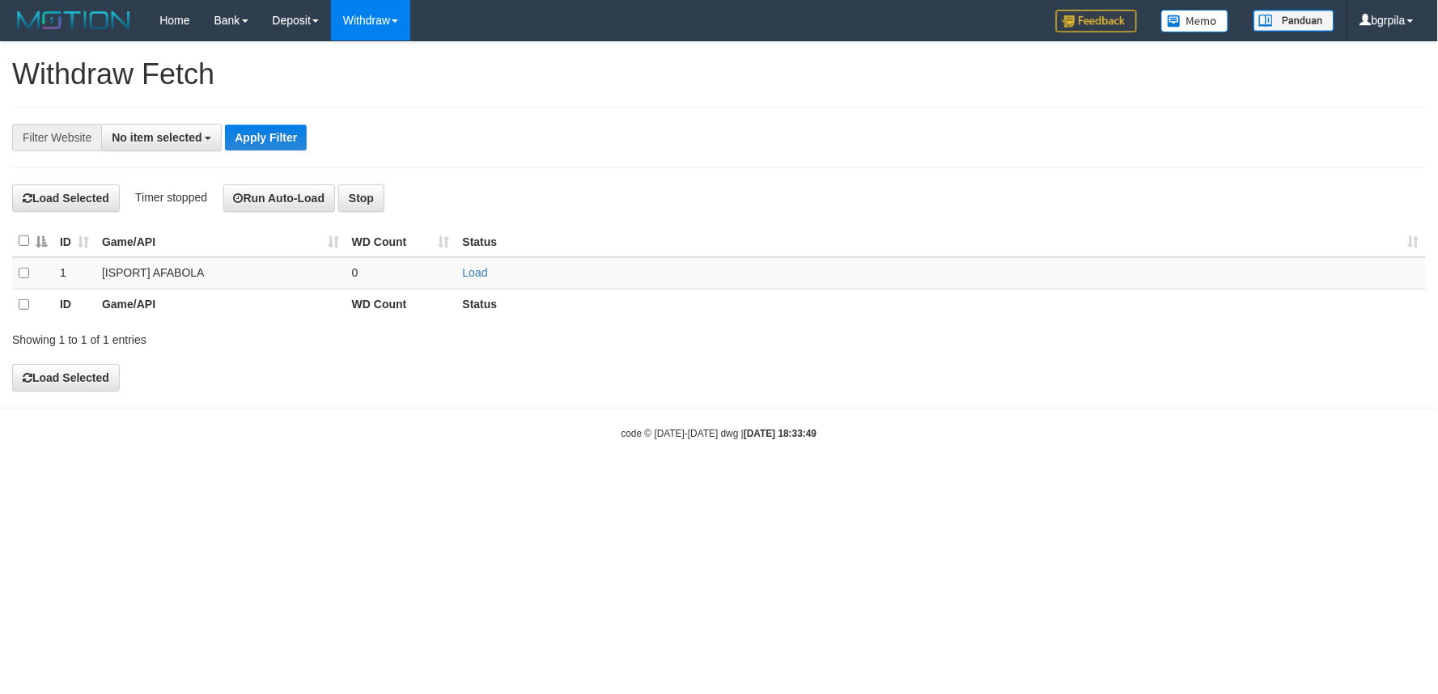
drag, startPoint x: 204, startPoint y: 122, endPoint x: 193, endPoint y: 128, distance: 12.7
click at [201, 122] on div "**********" at bounding box center [719, 138] width 1414 height 62
drag, startPoint x: 192, startPoint y: 130, endPoint x: 174, endPoint y: 168, distance: 42.0
click at [192, 134] on span "No item selected" at bounding box center [157, 137] width 90 height 13
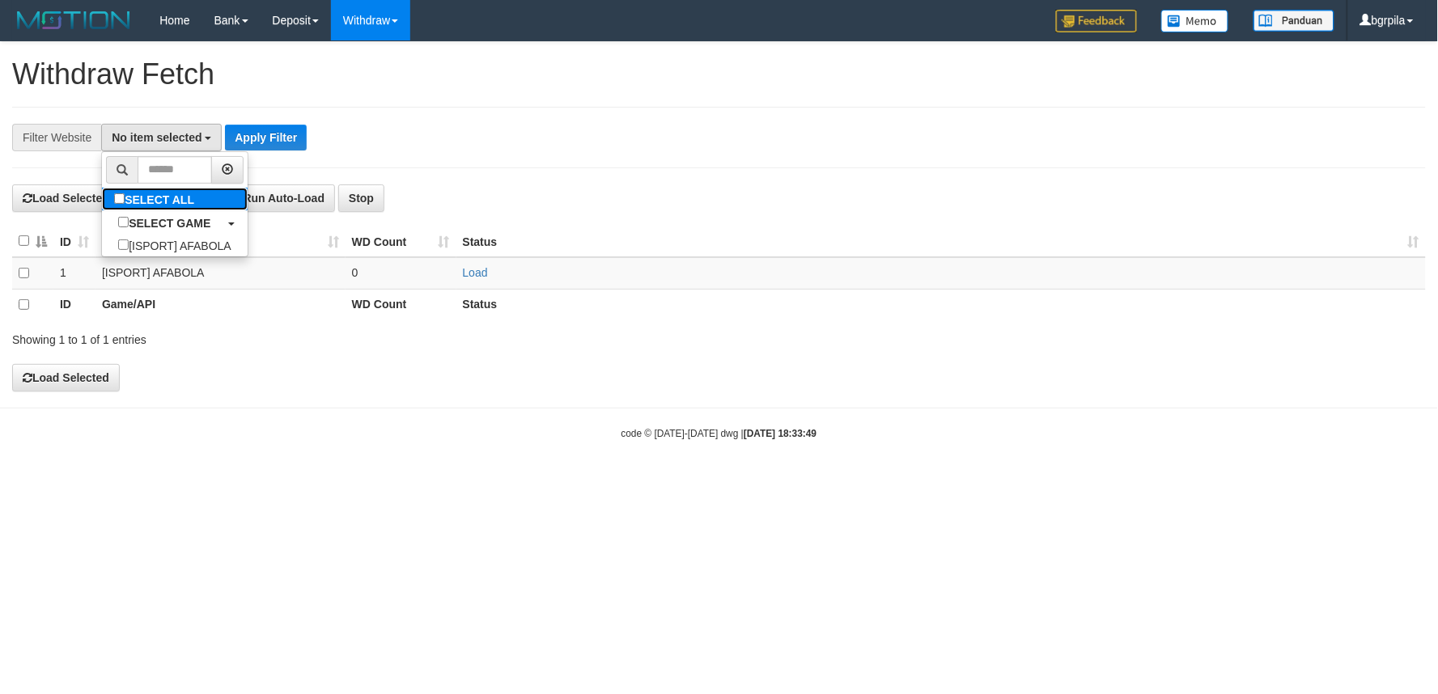
click at [159, 194] on label "SELECT ALL" at bounding box center [156, 199] width 108 height 23
select select "****"
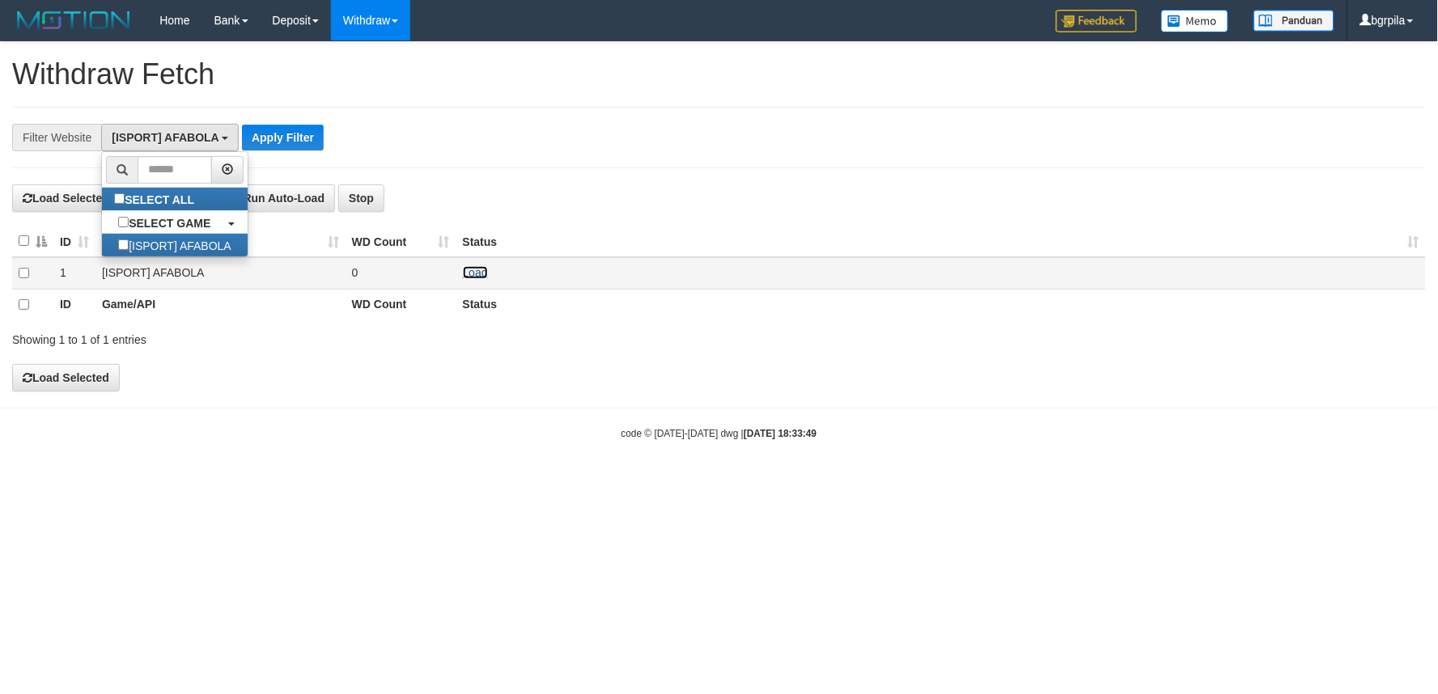
click at [479, 266] on link "Load" at bounding box center [475, 272] width 25 height 13
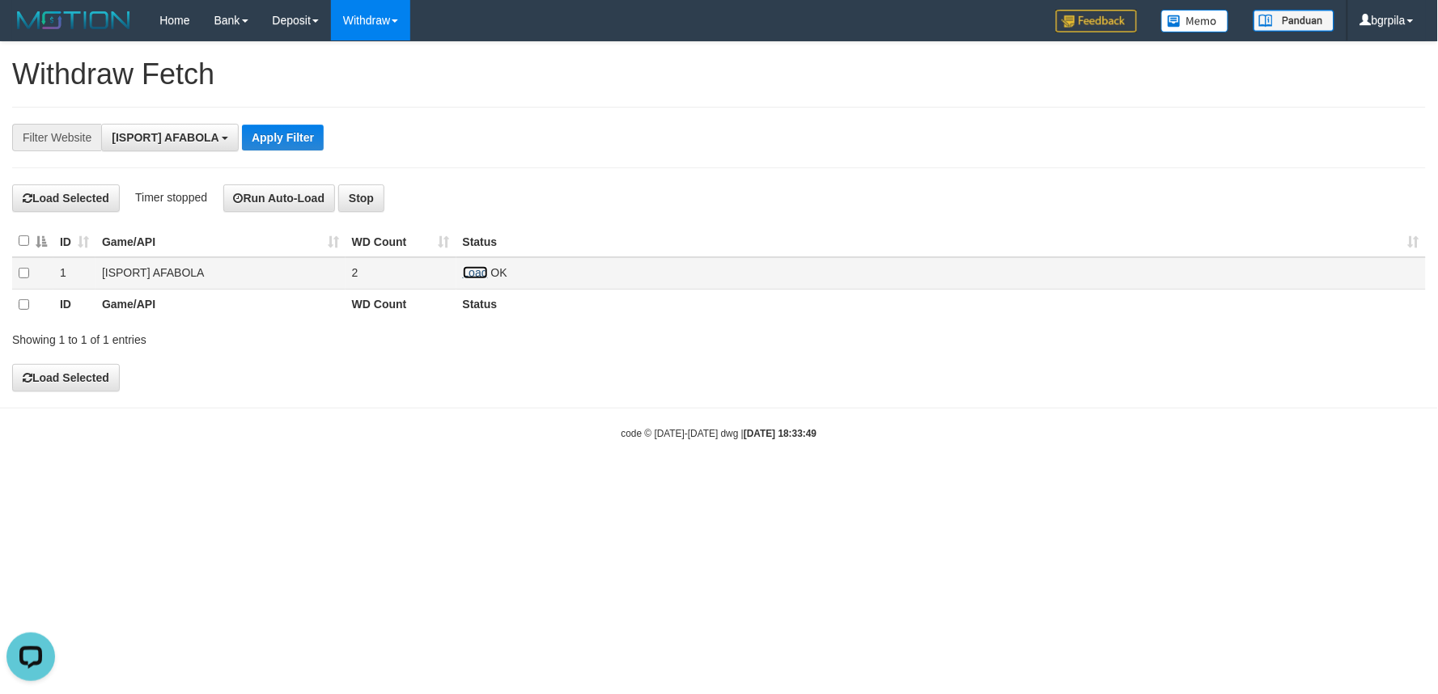
scroll to position [0, 0]
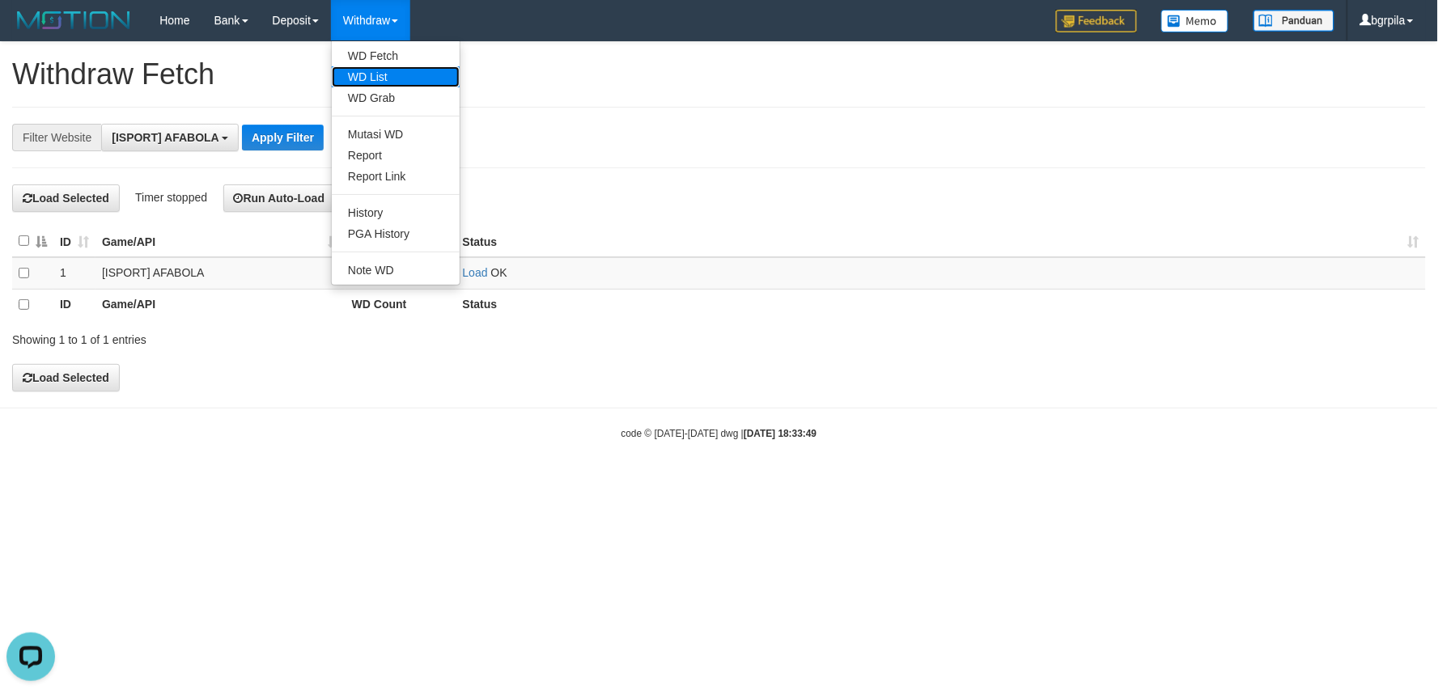
click at [384, 76] on link "WD List" at bounding box center [396, 76] width 128 height 21
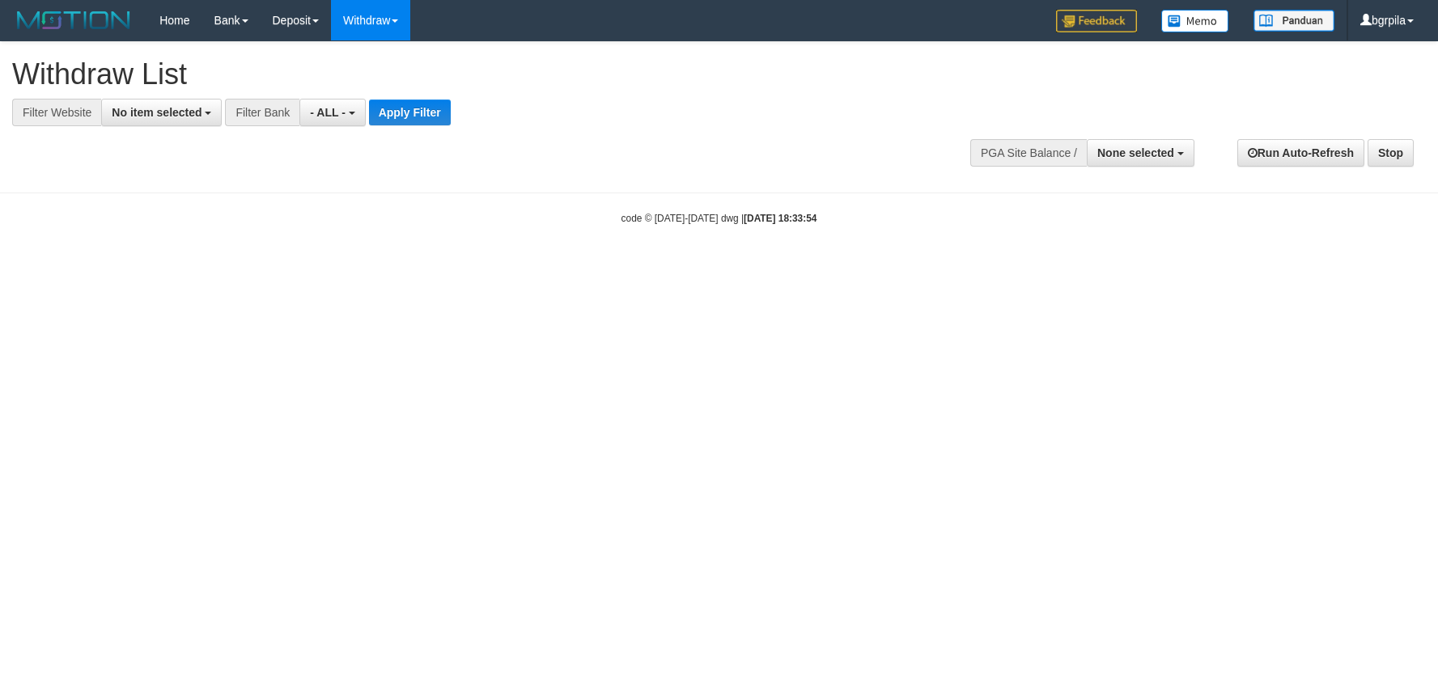
select select
click at [187, 120] on button "No item selected" at bounding box center [161, 113] width 121 height 28
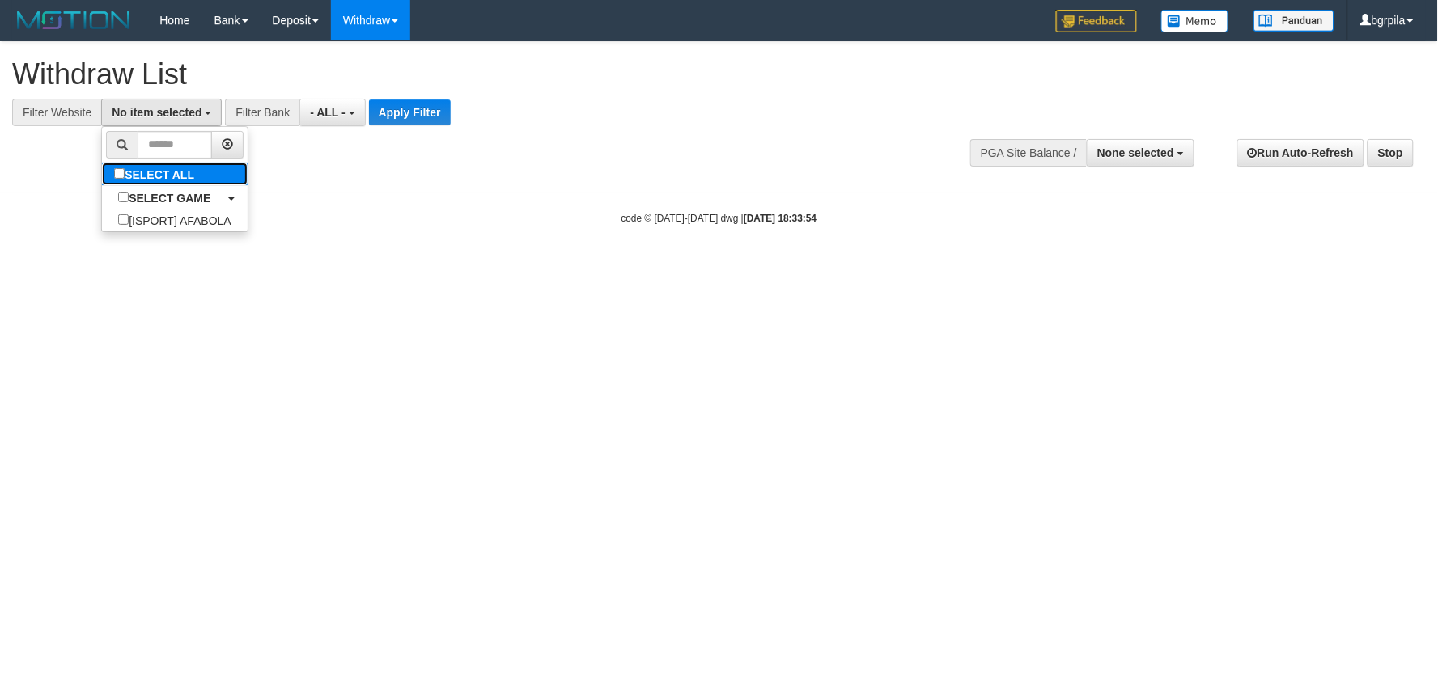
click at [166, 172] on label "SELECT ALL" at bounding box center [156, 174] width 108 height 23
select select "****"
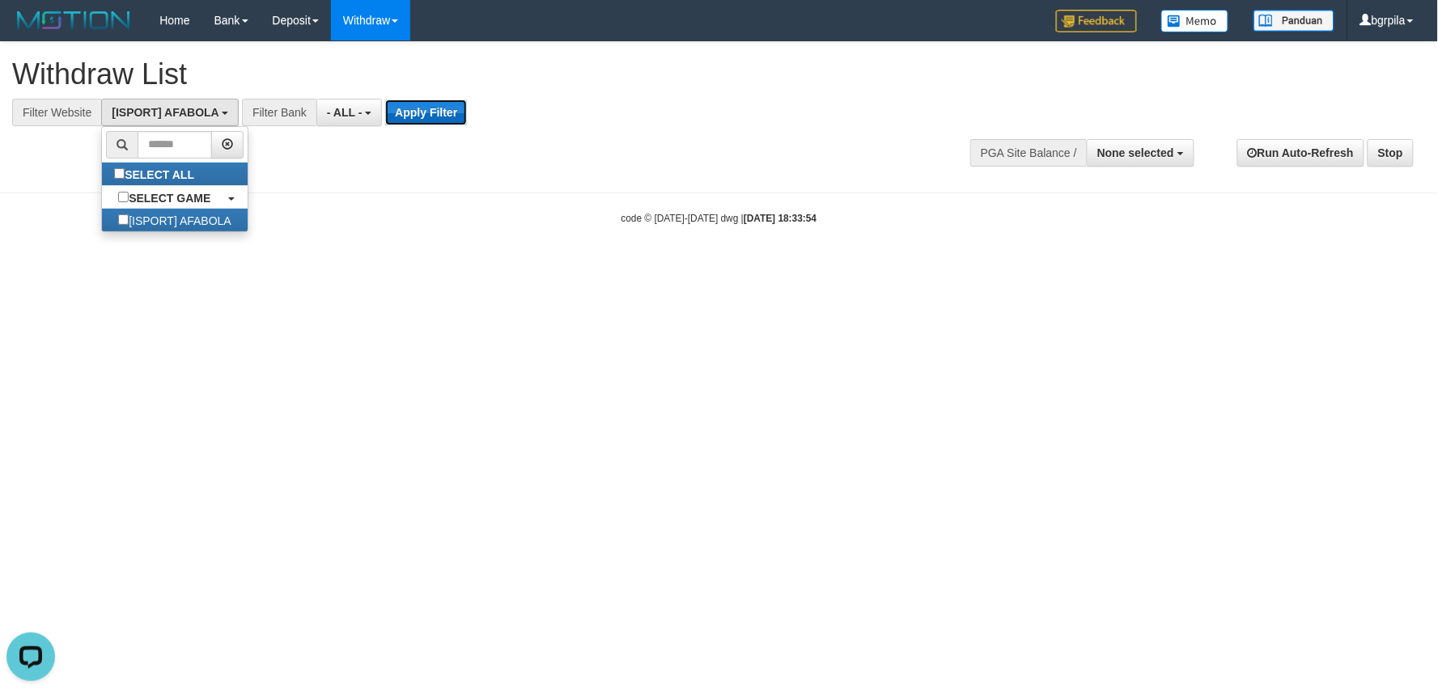
click at [437, 105] on button "Apply Filter" at bounding box center [426, 113] width 82 height 26
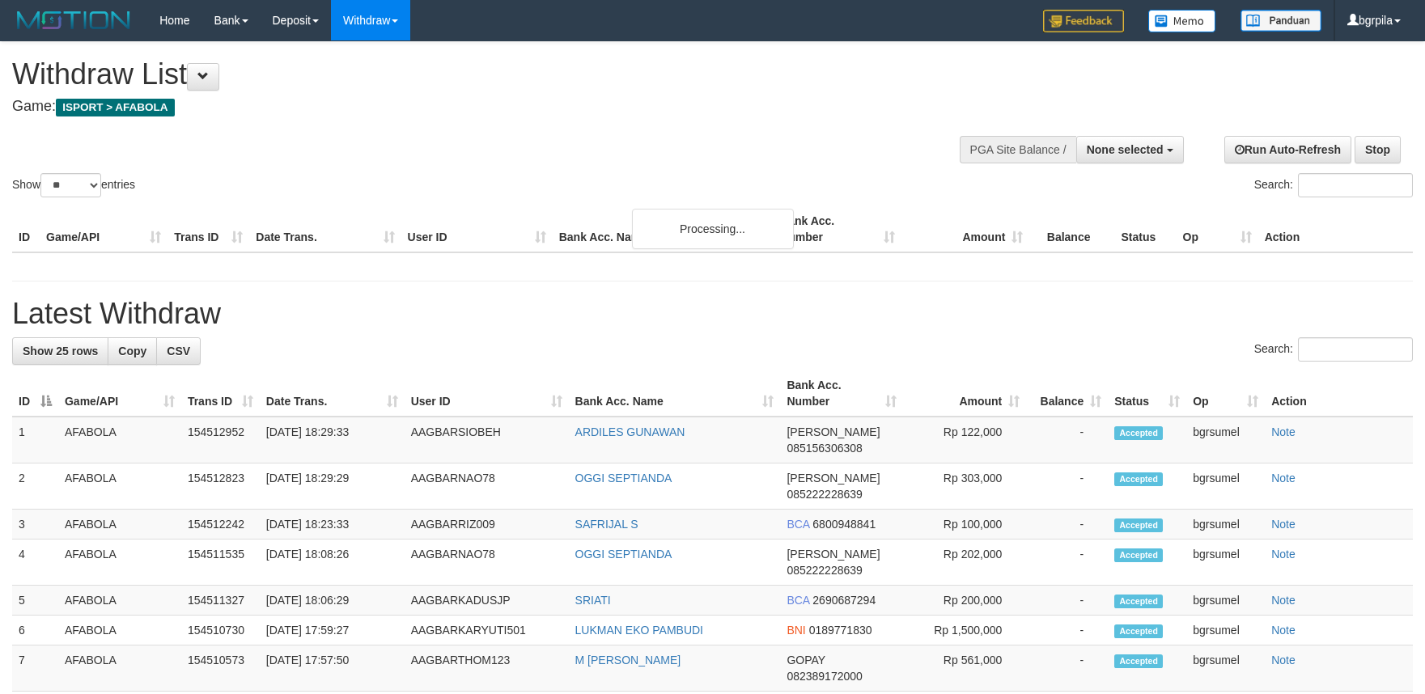
select select
select select "**"
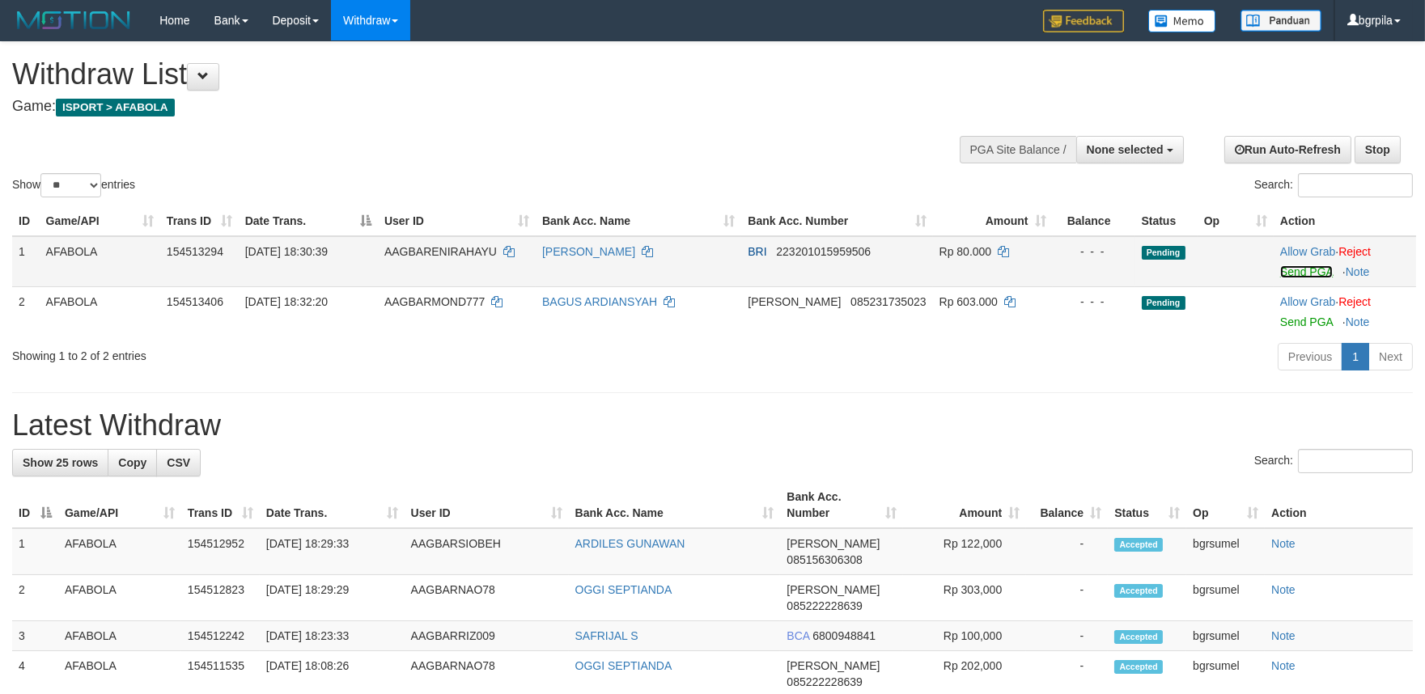
click at [1306, 270] on link "Send PGA" at bounding box center [1306, 271] width 53 height 13
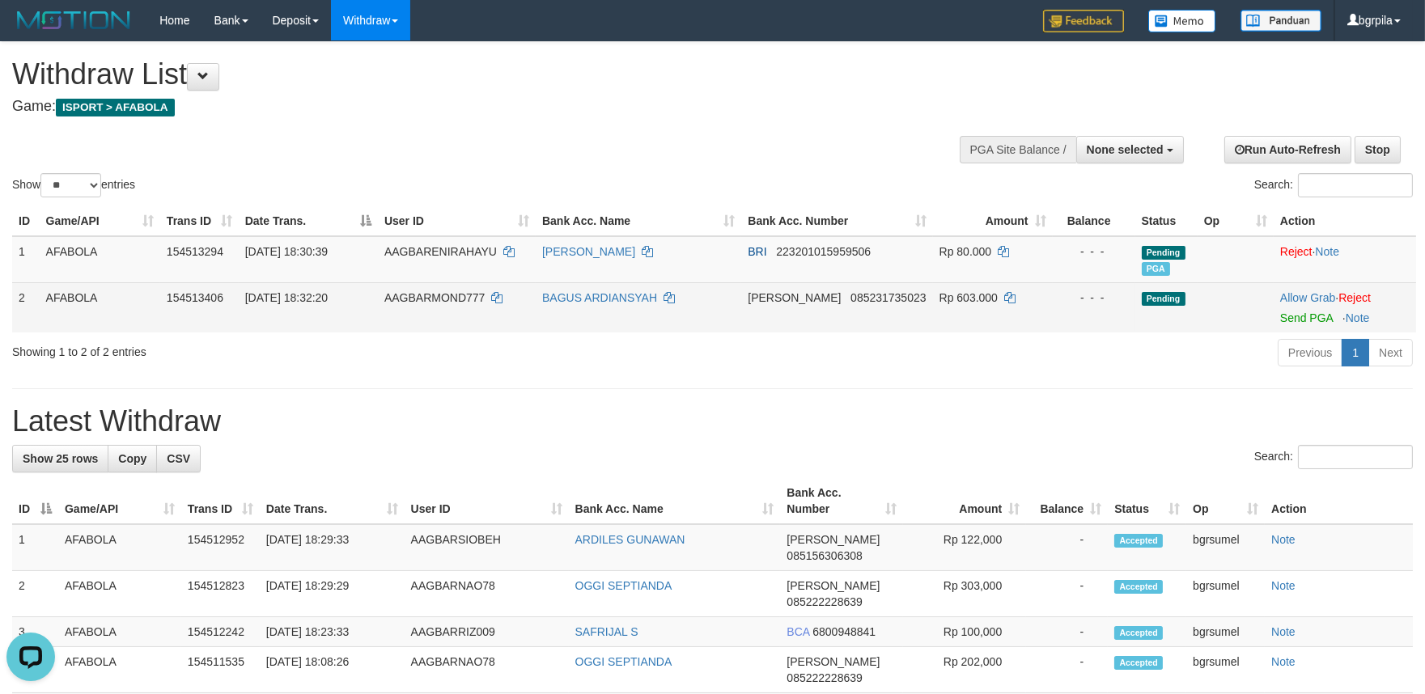
click at [1302, 324] on td "Allow Grab · Reject Send PGA · Note" at bounding box center [1345, 307] width 142 height 50
click at [1312, 318] on link "Send PGA" at bounding box center [1306, 318] width 53 height 13
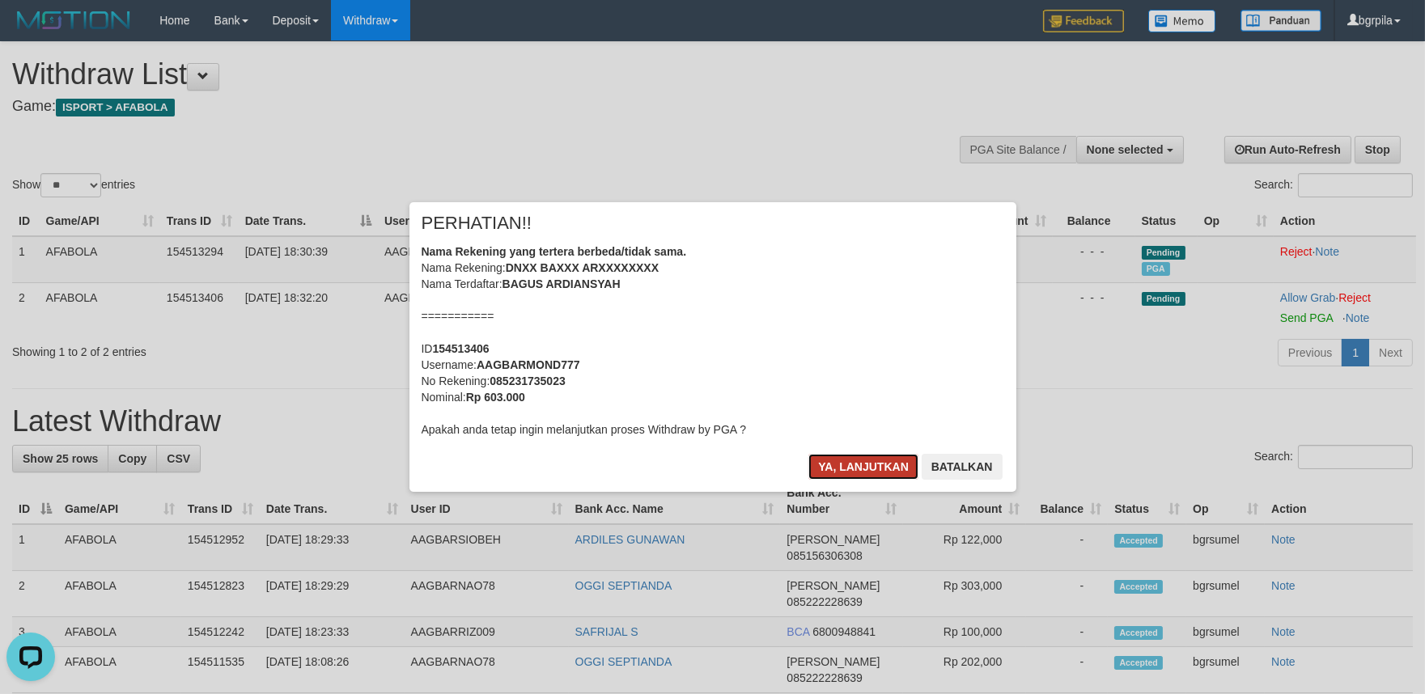
click at [830, 459] on button "Ya, lanjutkan" at bounding box center [864, 467] width 110 height 26
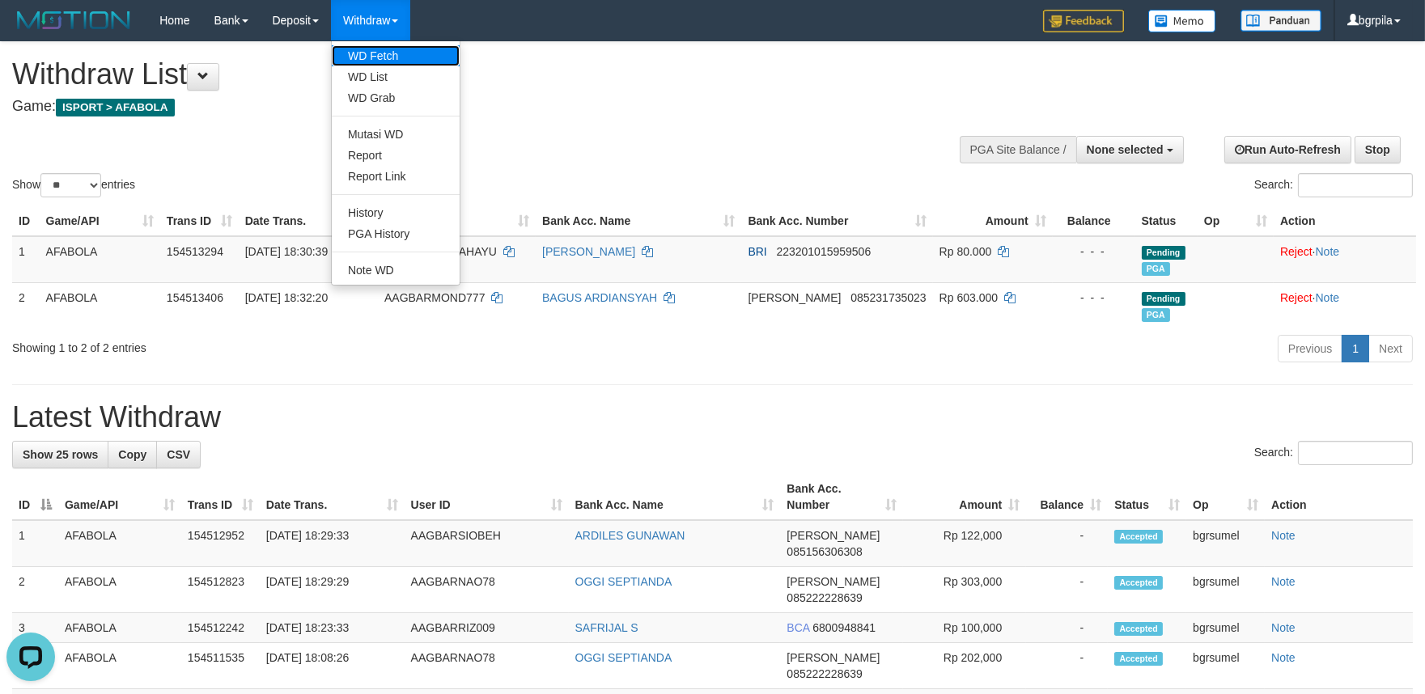
click at [375, 55] on link "WD Fetch" at bounding box center [396, 55] width 128 height 21
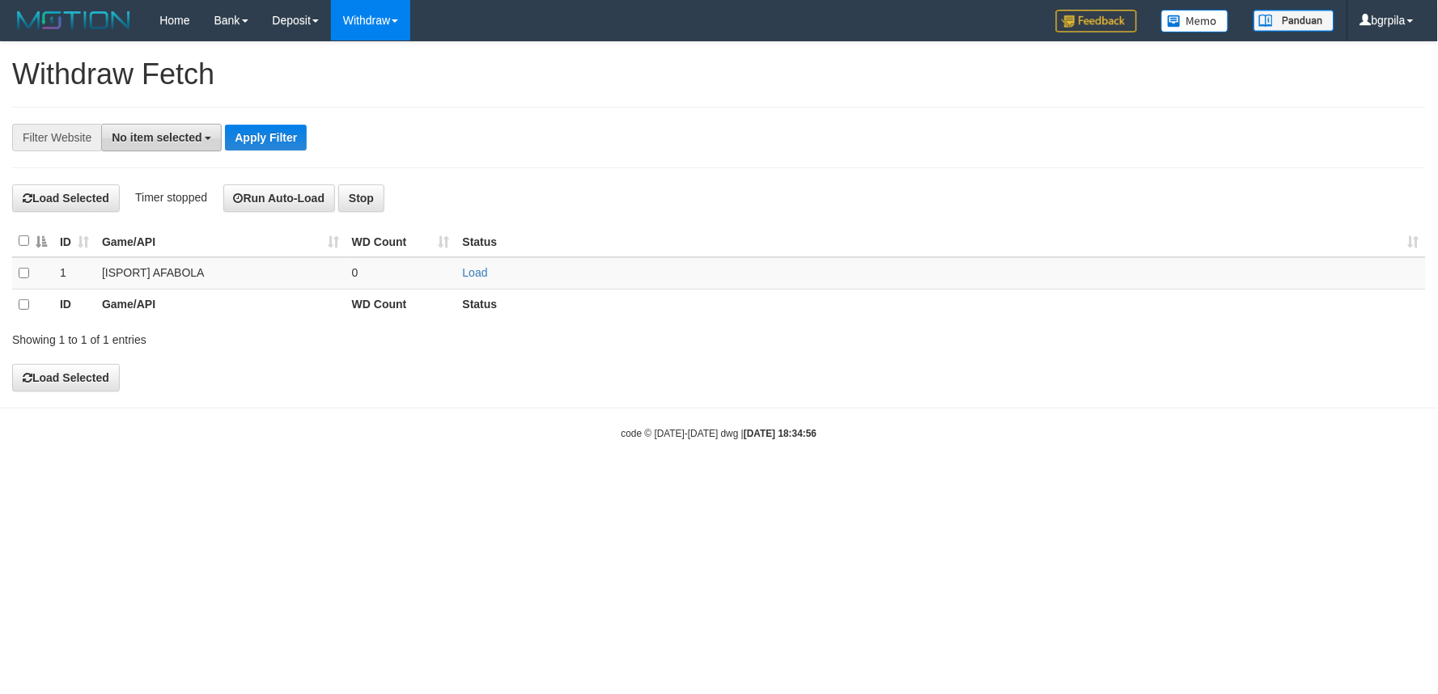
drag, startPoint x: 160, startPoint y: 123, endPoint x: 155, endPoint y: 167, distance: 44.1
click at [159, 124] on button "No item selected" at bounding box center [161, 138] width 121 height 28
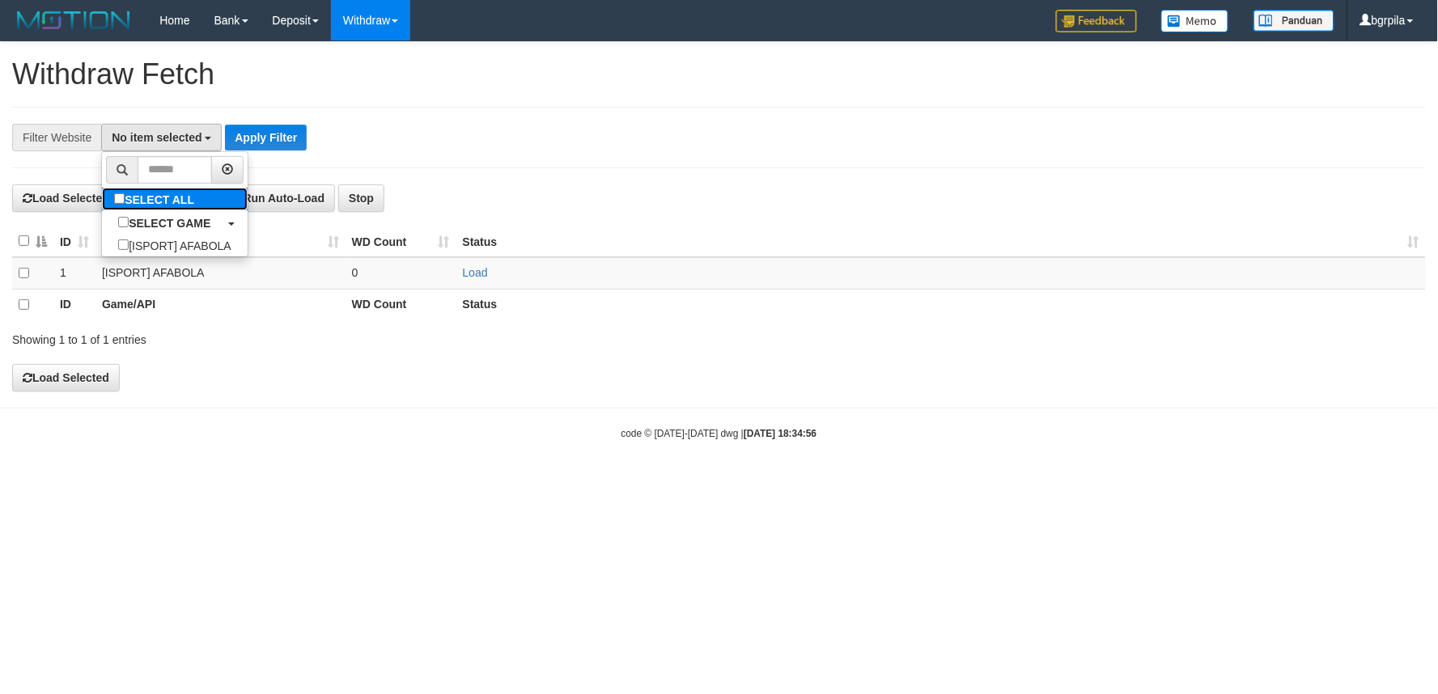
click at [146, 191] on label "SELECT ALL" at bounding box center [156, 199] width 108 height 23
select select "****"
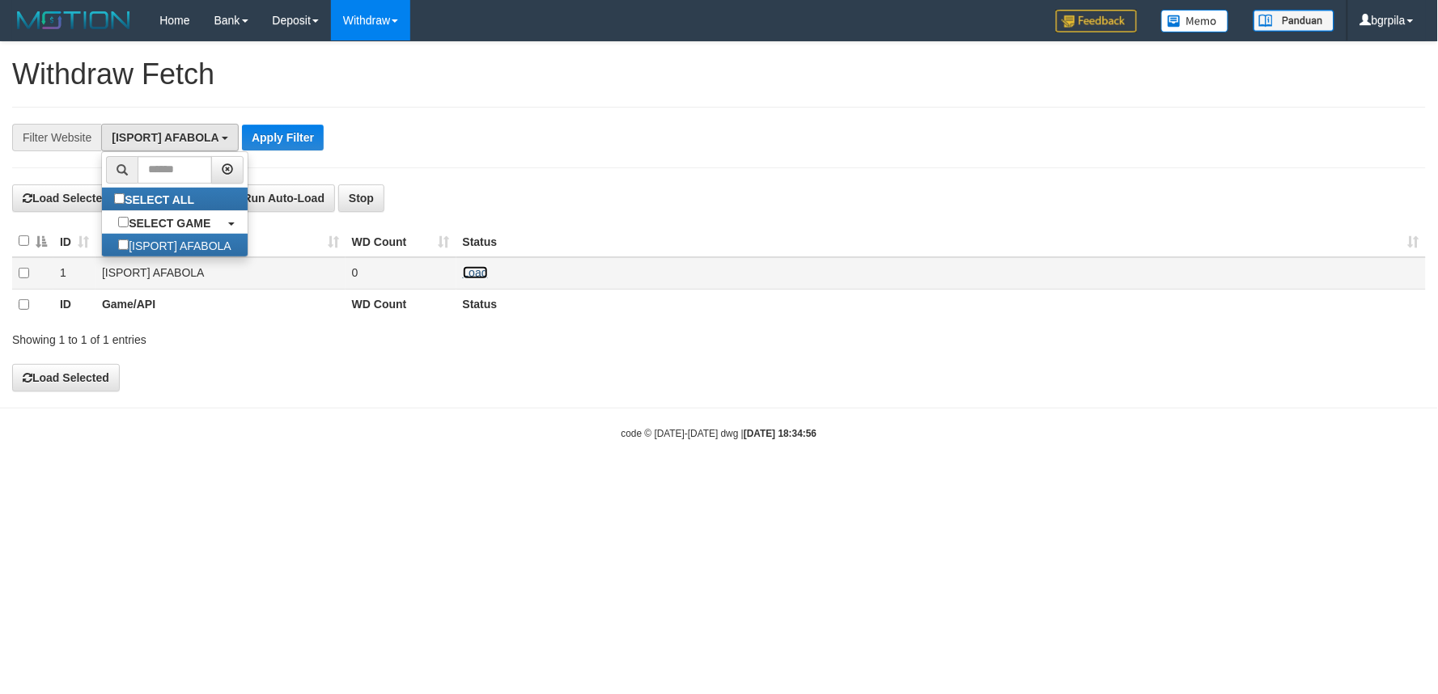
click at [468, 270] on link "Load" at bounding box center [475, 272] width 25 height 13
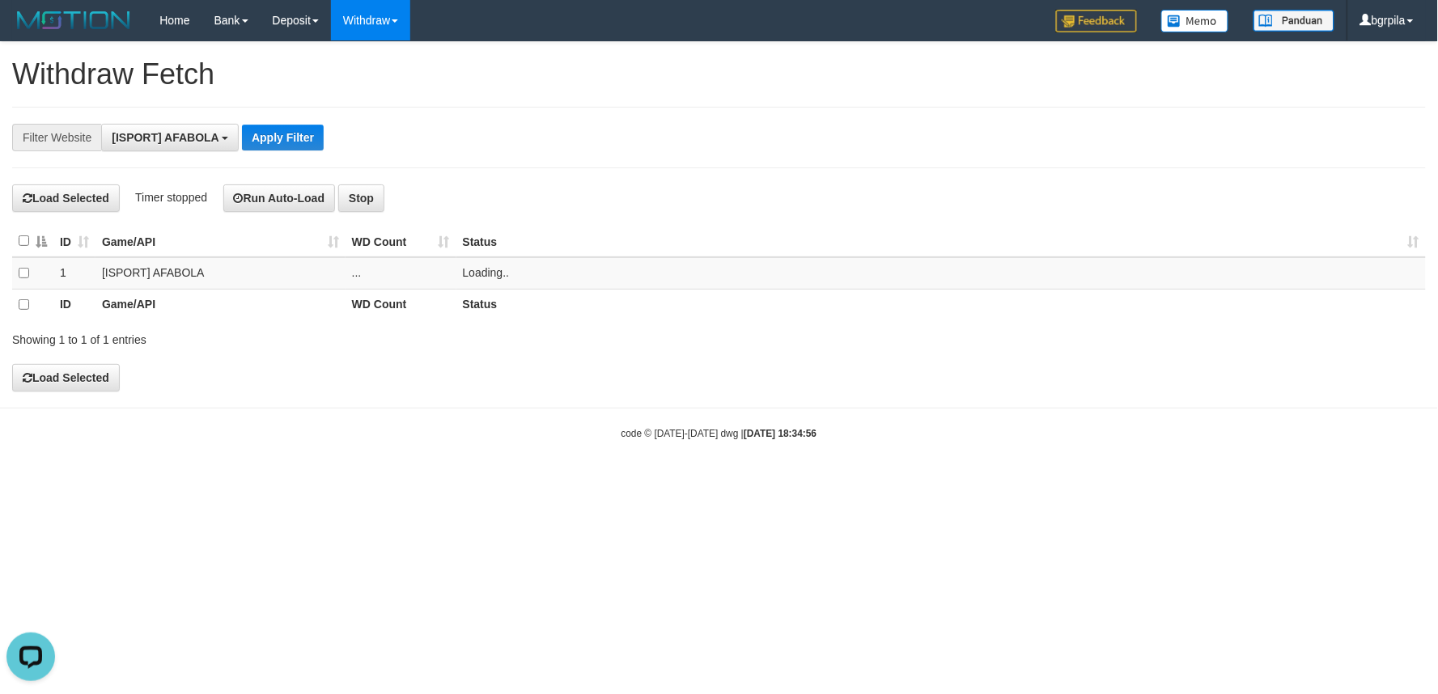
scroll to position [0, 0]
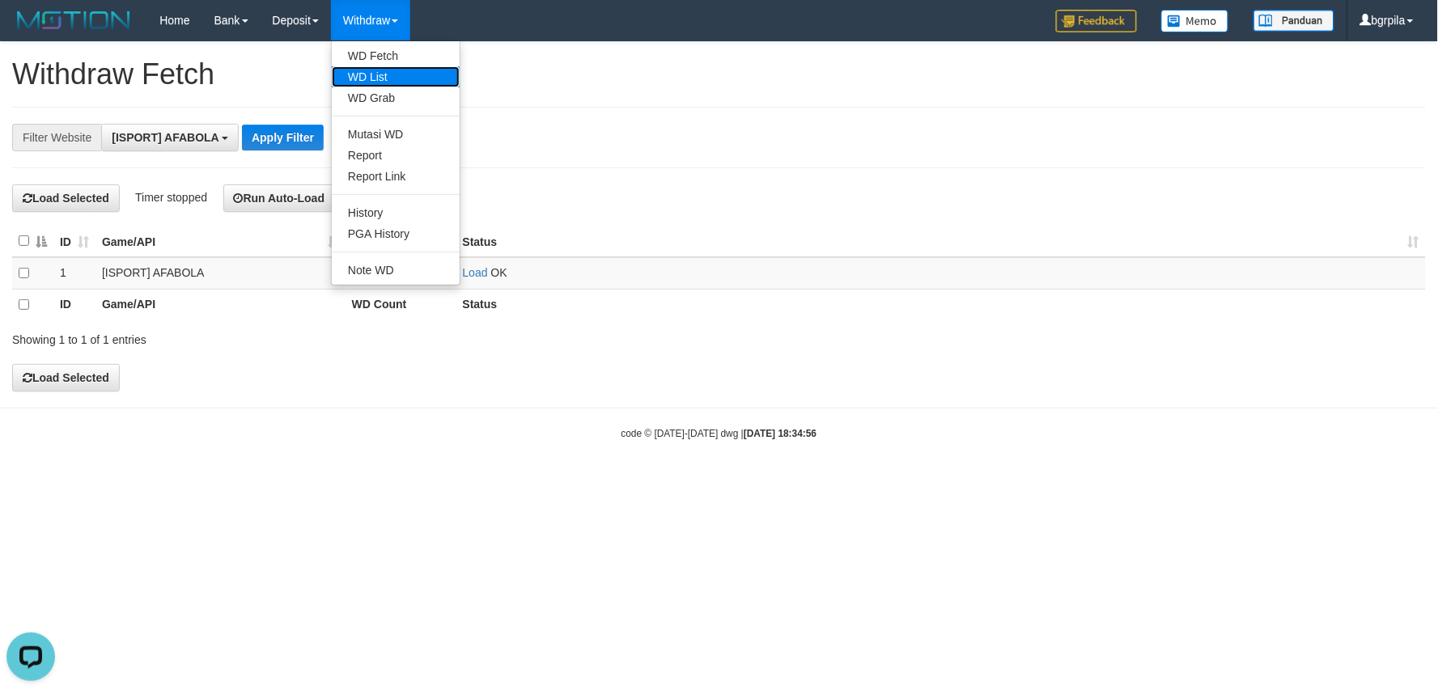
click at [372, 71] on link "WD List" at bounding box center [396, 76] width 128 height 21
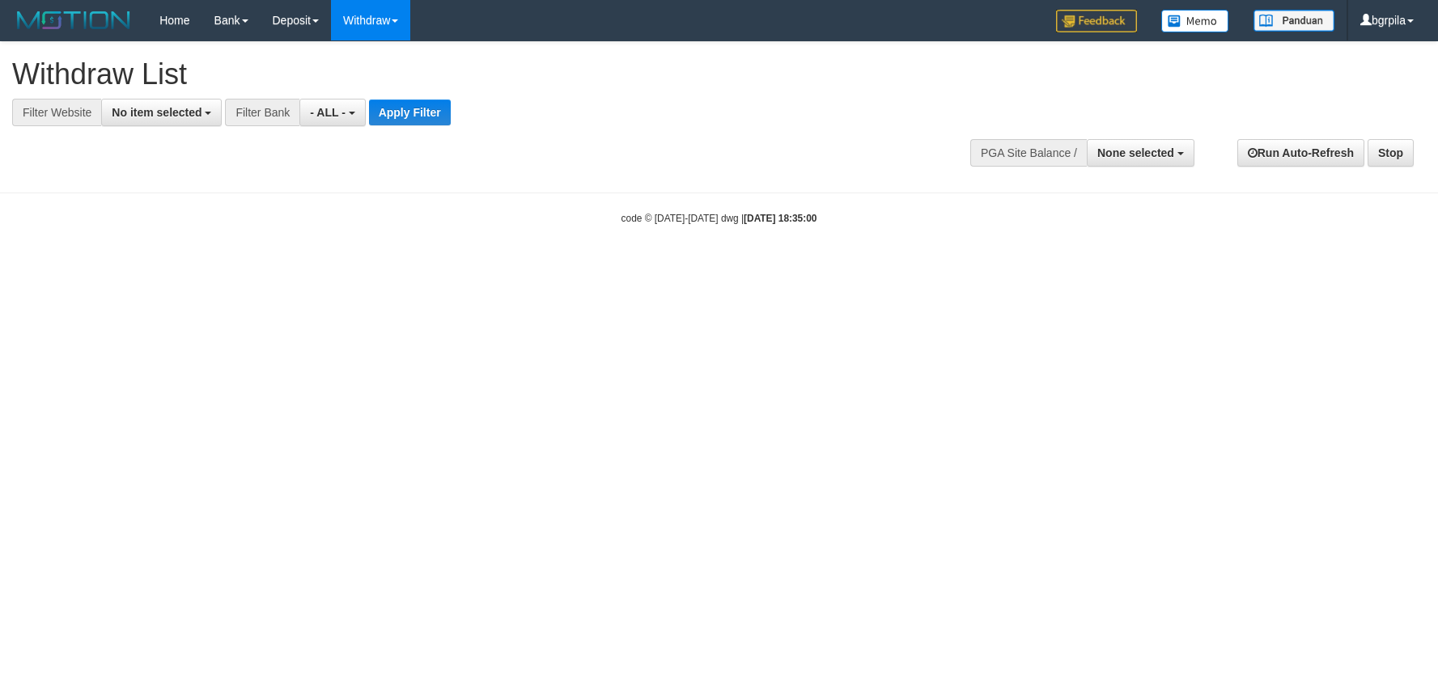
select select
click at [171, 123] on button "No item selected" at bounding box center [161, 113] width 121 height 28
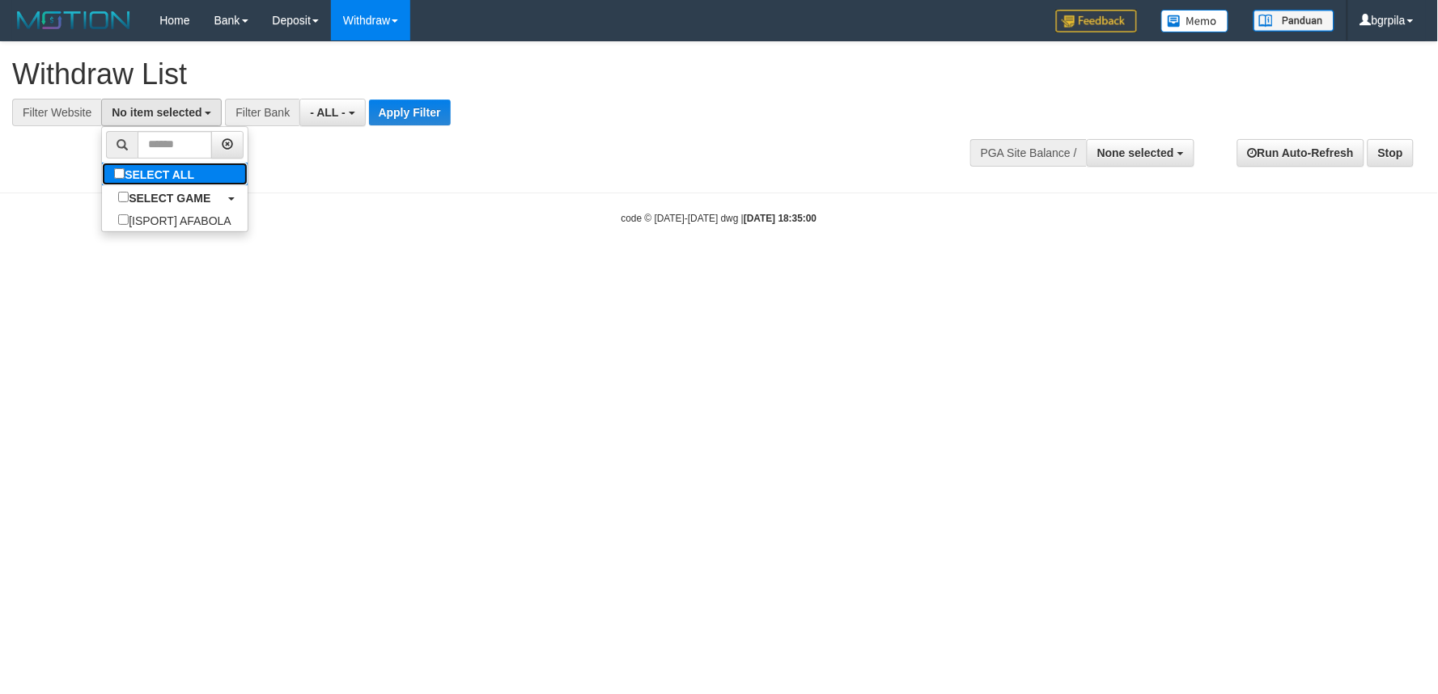
click at [147, 175] on label "SELECT ALL" at bounding box center [156, 174] width 108 height 23
select select "****"
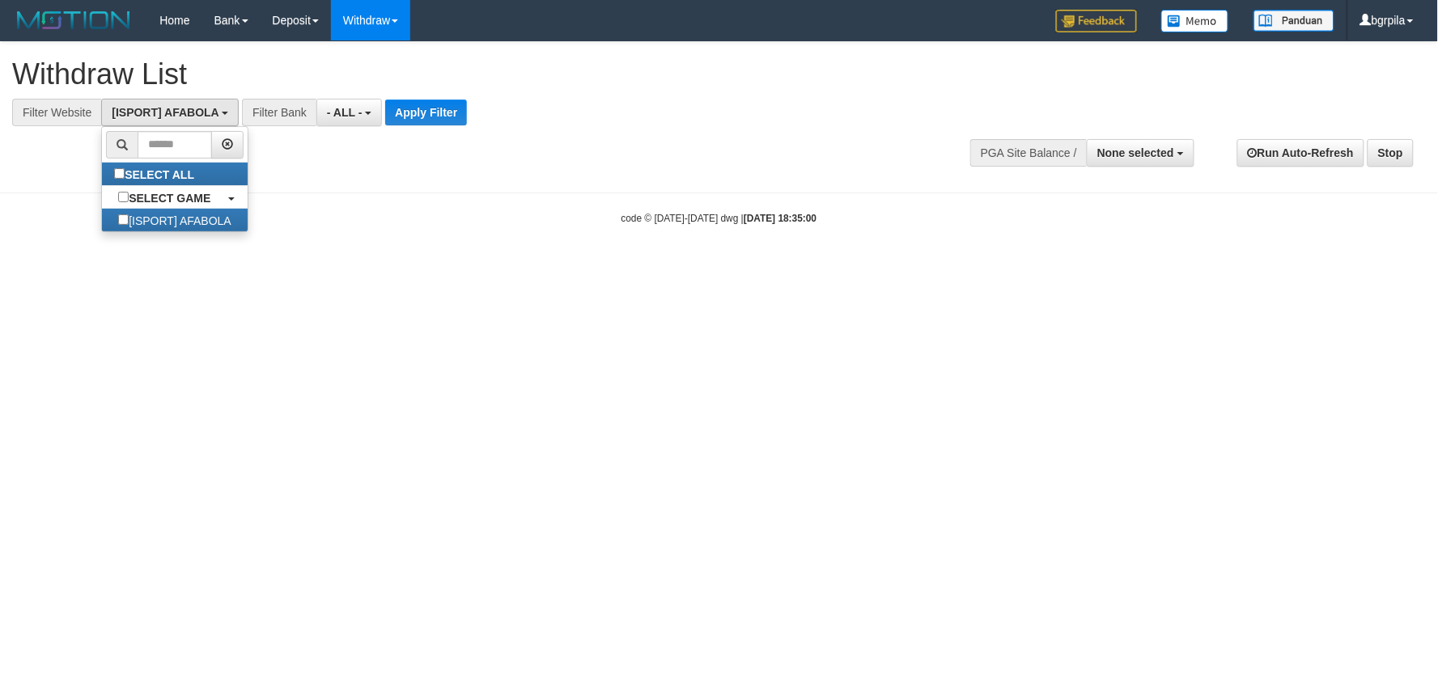
click at [466, 117] on div "**********" at bounding box center [398, 113] width 796 height 28
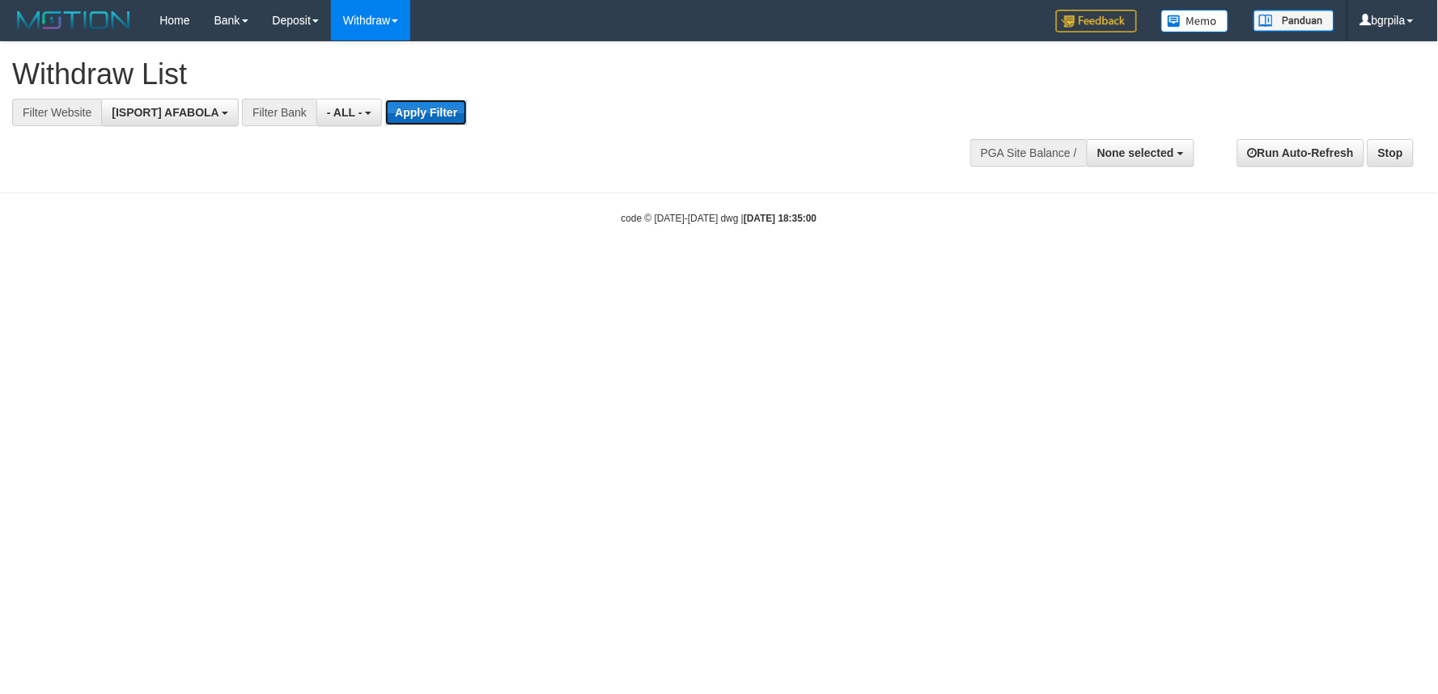
click at [439, 117] on button "Apply Filter" at bounding box center [426, 113] width 82 height 26
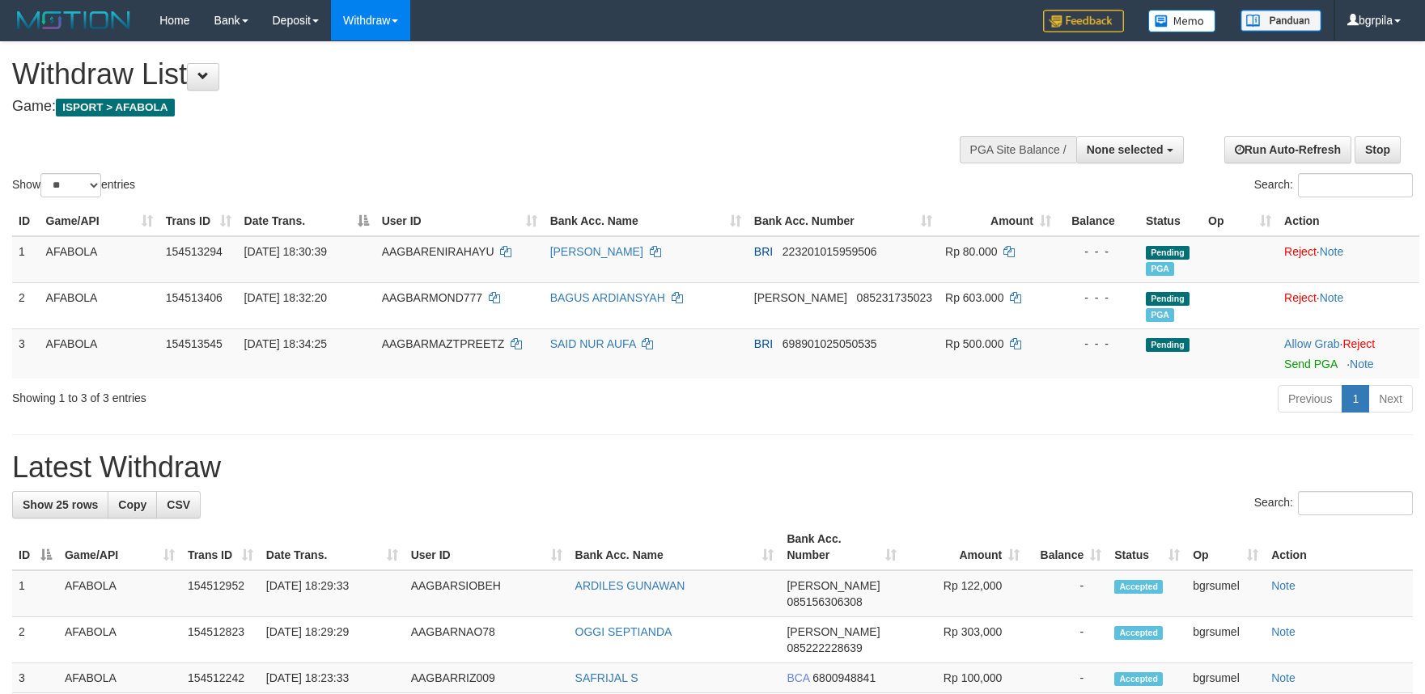
select select
select select "**"
click at [1291, 358] on link "Send PGA" at bounding box center [1311, 364] width 53 height 13
